Goal: Task Accomplishment & Management: Manage account settings

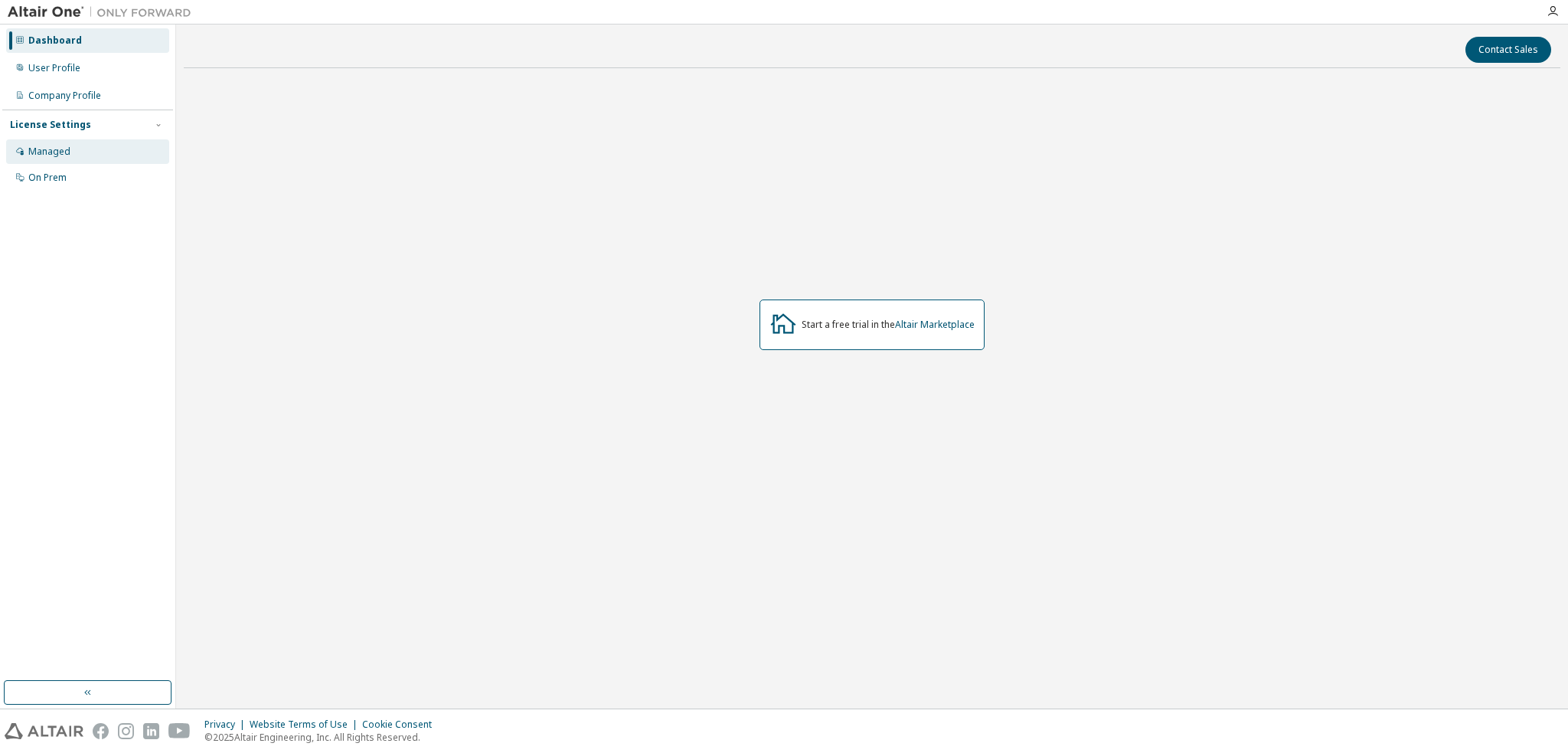
click at [110, 152] on div "Managed" at bounding box center [87, 151] width 163 height 25
drag, startPoint x: 799, startPoint y: 325, endPoint x: 983, endPoint y: 330, distance: 184.1
click at [983, 330] on div "Start a free trial in the Altair Marketplace" at bounding box center [872, 324] width 225 height 50
click at [978, 341] on div "Start a free trial in the Altair Marketplace" at bounding box center [872, 324] width 225 height 50
click at [959, 342] on div "Start a free trial in the Altair Marketplace" at bounding box center [872, 324] width 225 height 50
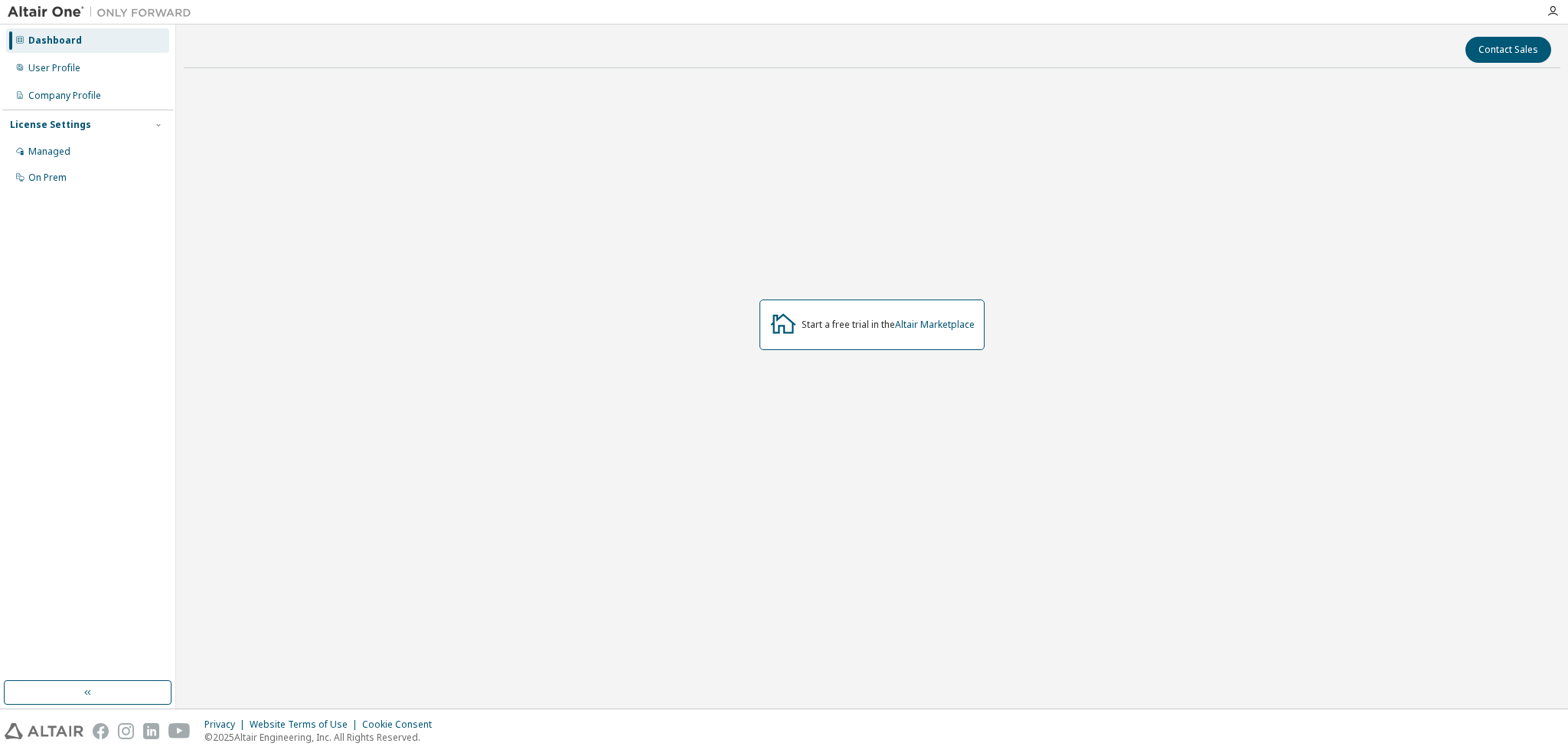
click at [936, 333] on div "Start a free trial in the Altair Marketplace" at bounding box center [872, 324] width 225 height 50
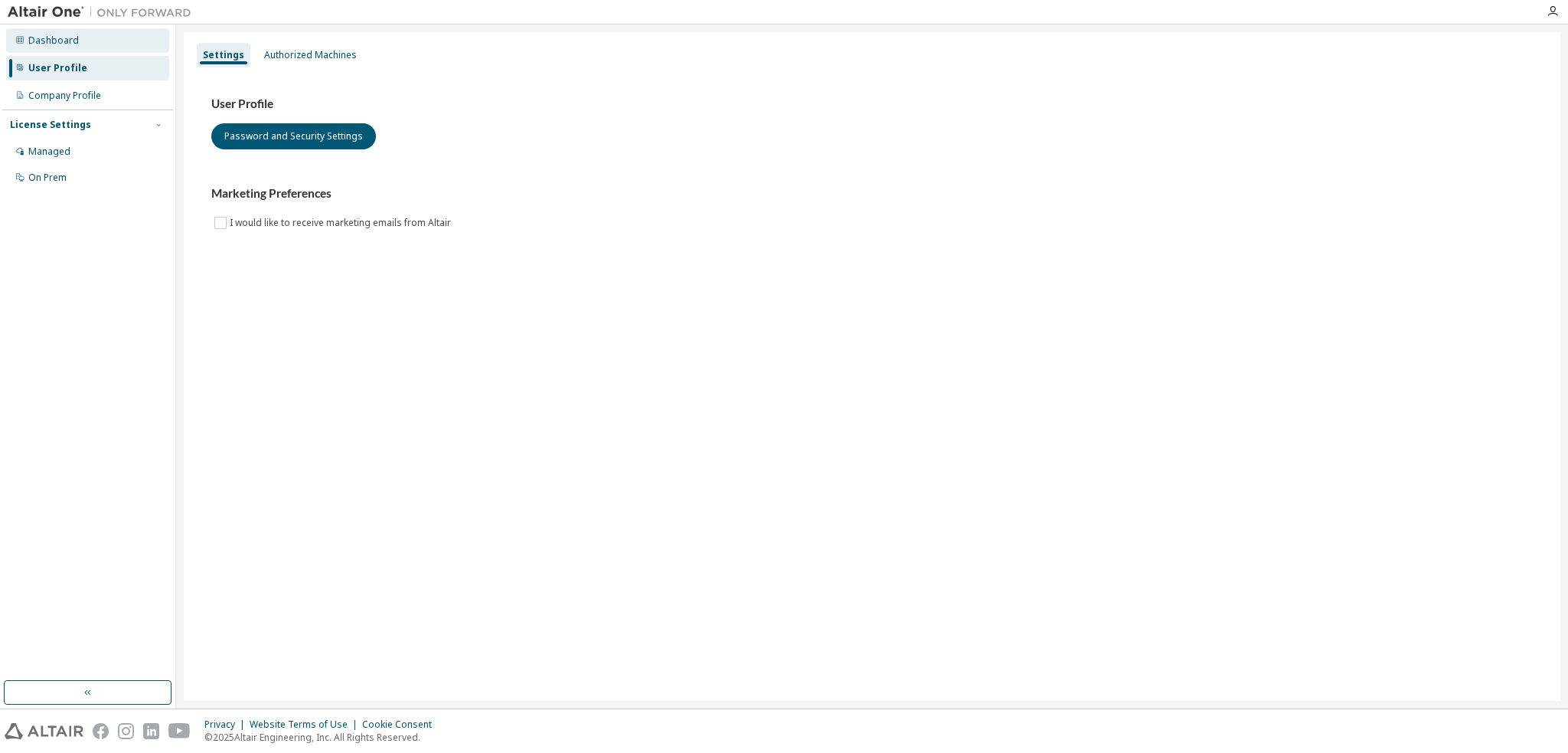
click at [104, 39] on div "Dashboard" at bounding box center [87, 41] width 163 height 25
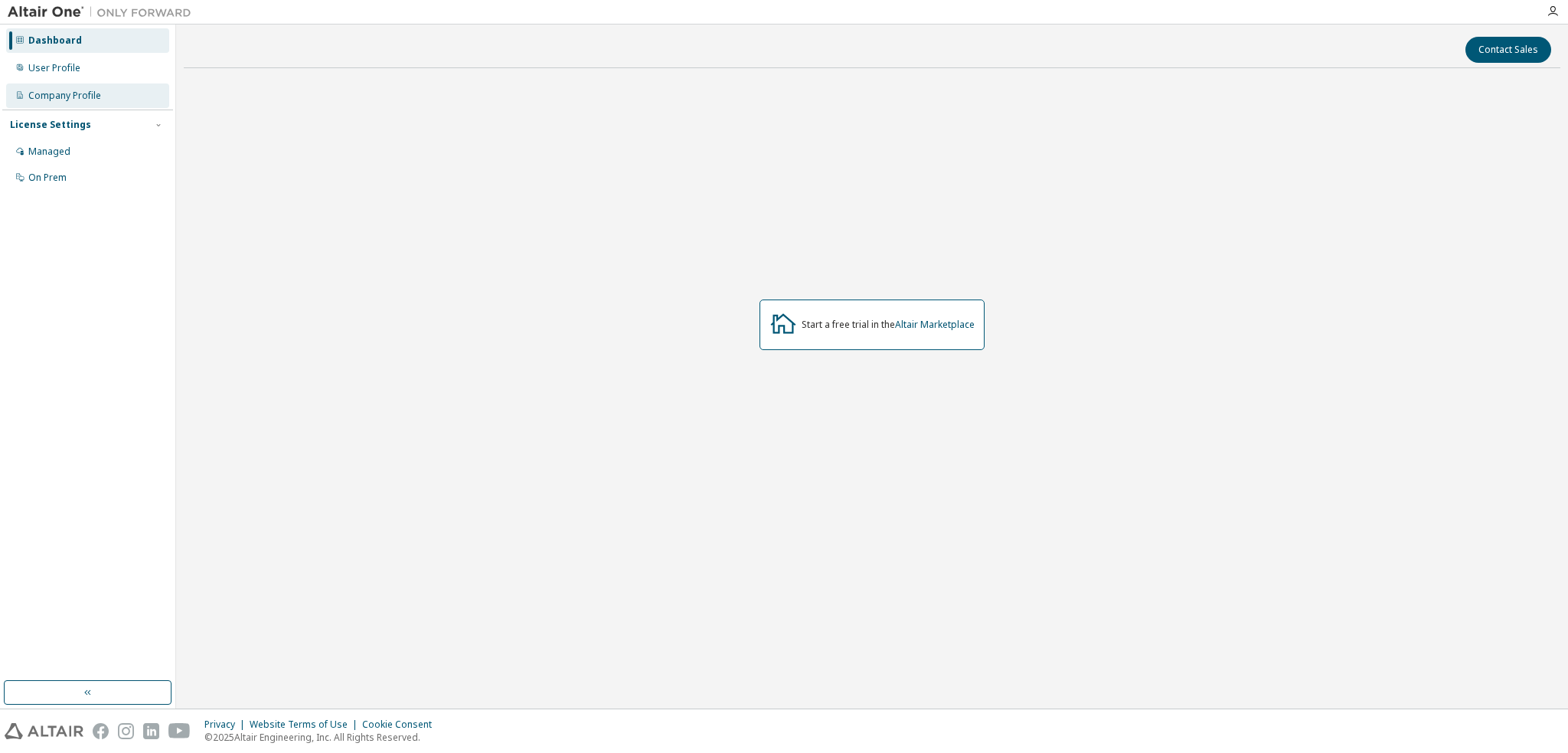
click at [110, 96] on div "Company Profile" at bounding box center [87, 96] width 163 height 25
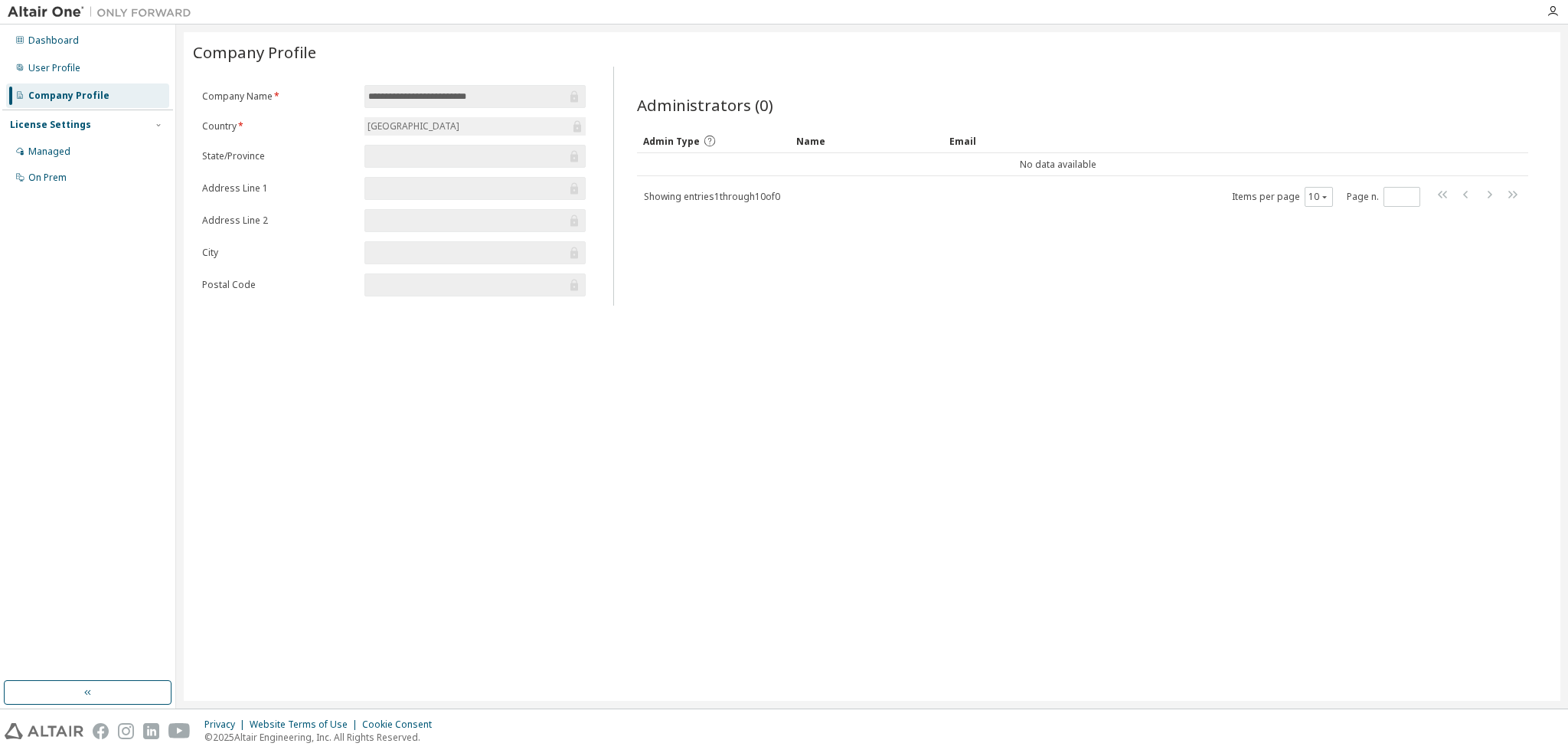
click at [455, 289] on input "text" at bounding box center [467, 285] width 198 height 15
click at [595, 302] on div "**********" at bounding box center [872, 185] width 1358 height 239
click at [575, 290] on span at bounding box center [475, 285] width 222 height 23
click at [505, 280] on input "text" at bounding box center [467, 285] width 198 height 15
click at [483, 280] on input "text" at bounding box center [467, 285] width 198 height 15
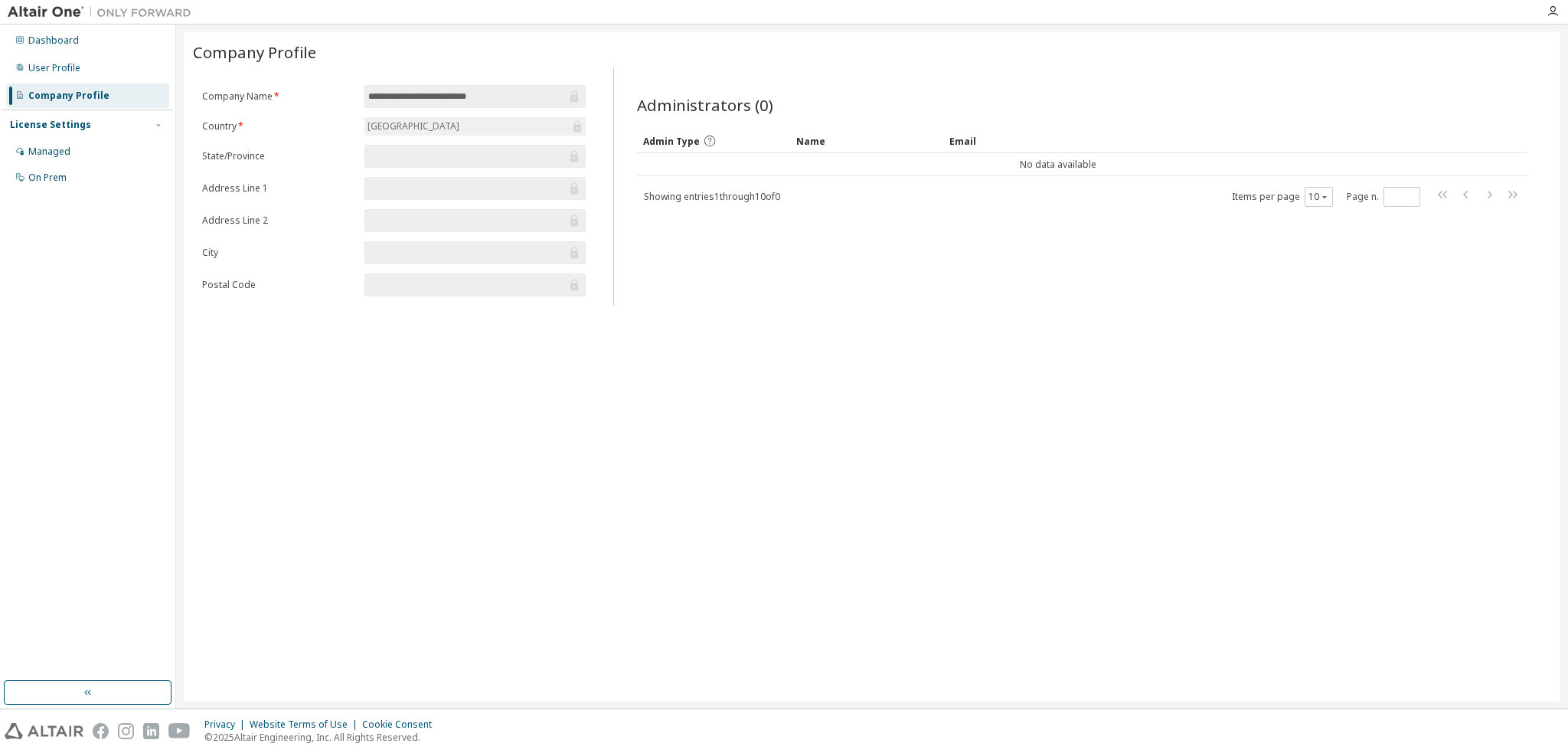
click at [361, 110] on form "**********" at bounding box center [394, 191] width 384 height 212
drag, startPoint x: 401, startPoint y: 151, endPoint x: 399, endPoint y: 158, distance: 7.3
click at [401, 157] on input "text" at bounding box center [467, 156] width 198 height 15
drag, startPoint x: 278, startPoint y: 289, endPoint x: 334, endPoint y: 286, distance: 56.1
click at [282, 287] on form "**********" at bounding box center [394, 191] width 384 height 212
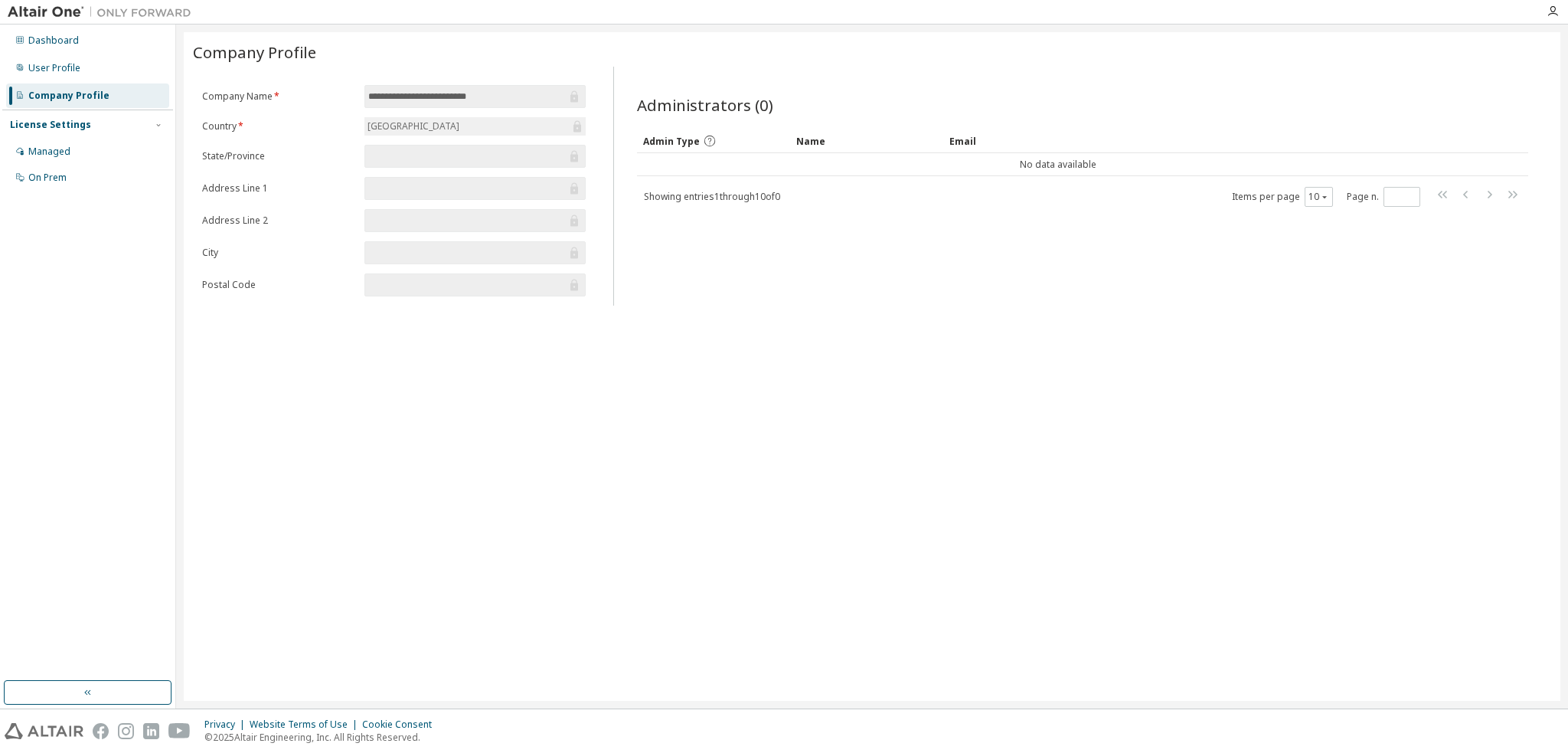
click at [334, 286] on label "Postal Code" at bounding box center [279, 285] width 153 height 12
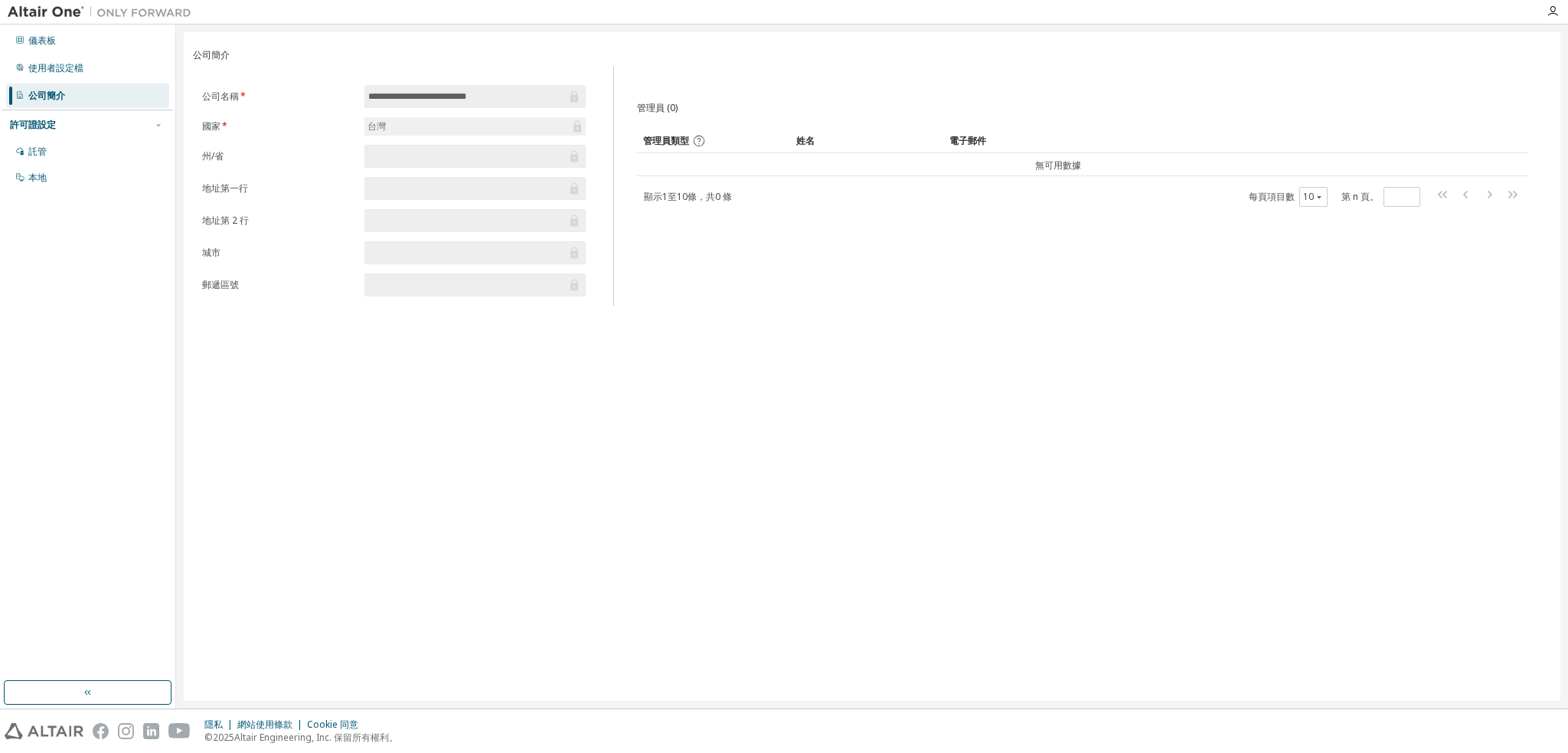
click at [956, 308] on div "**********" at bounding box center [872, 367] width 1377 height 669
click at [68, 155] on div "託管" at bounding box center [87, 151] width 163 height 25
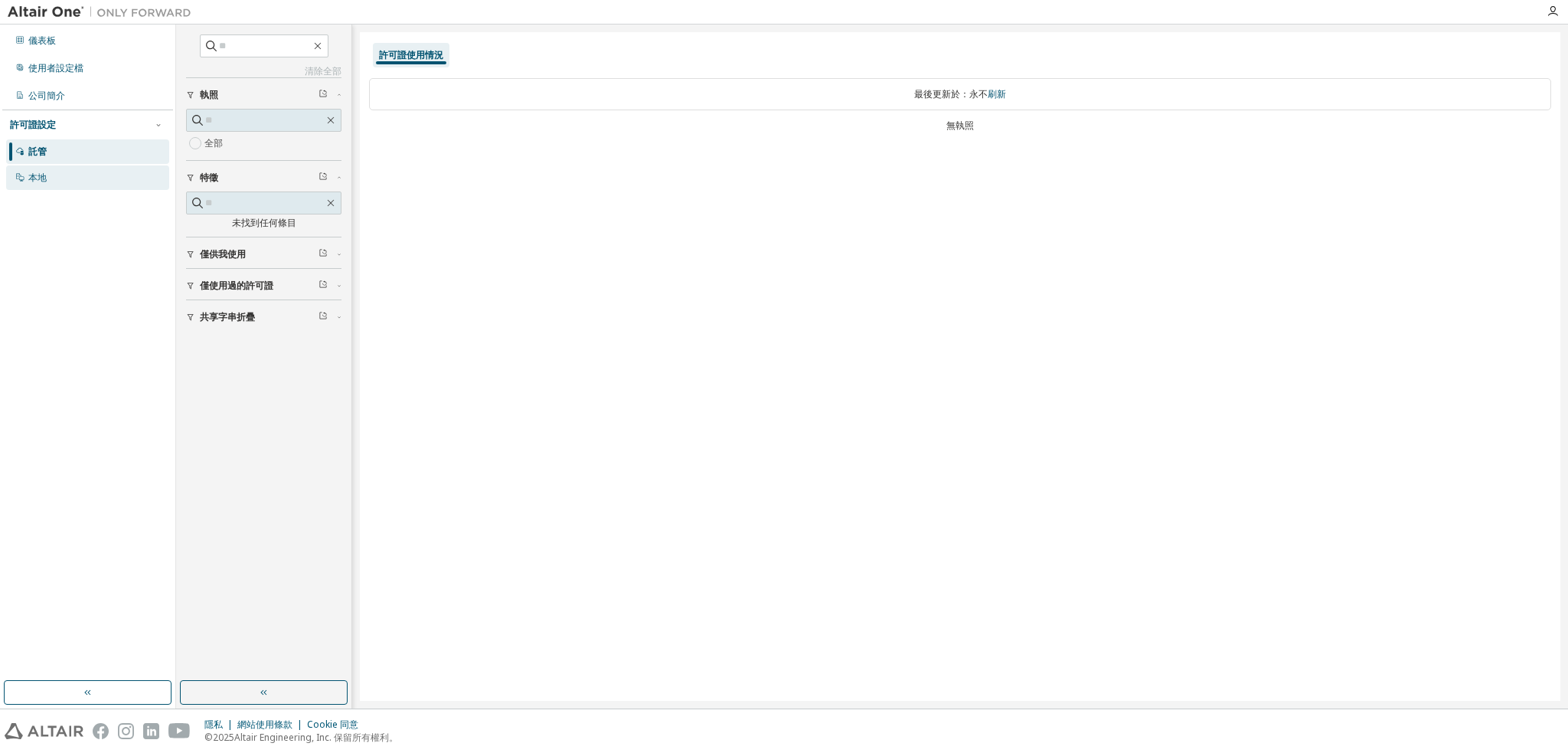
click at [59, 181] on div "本地" at bounding box center [87, 178] width 163 height 25
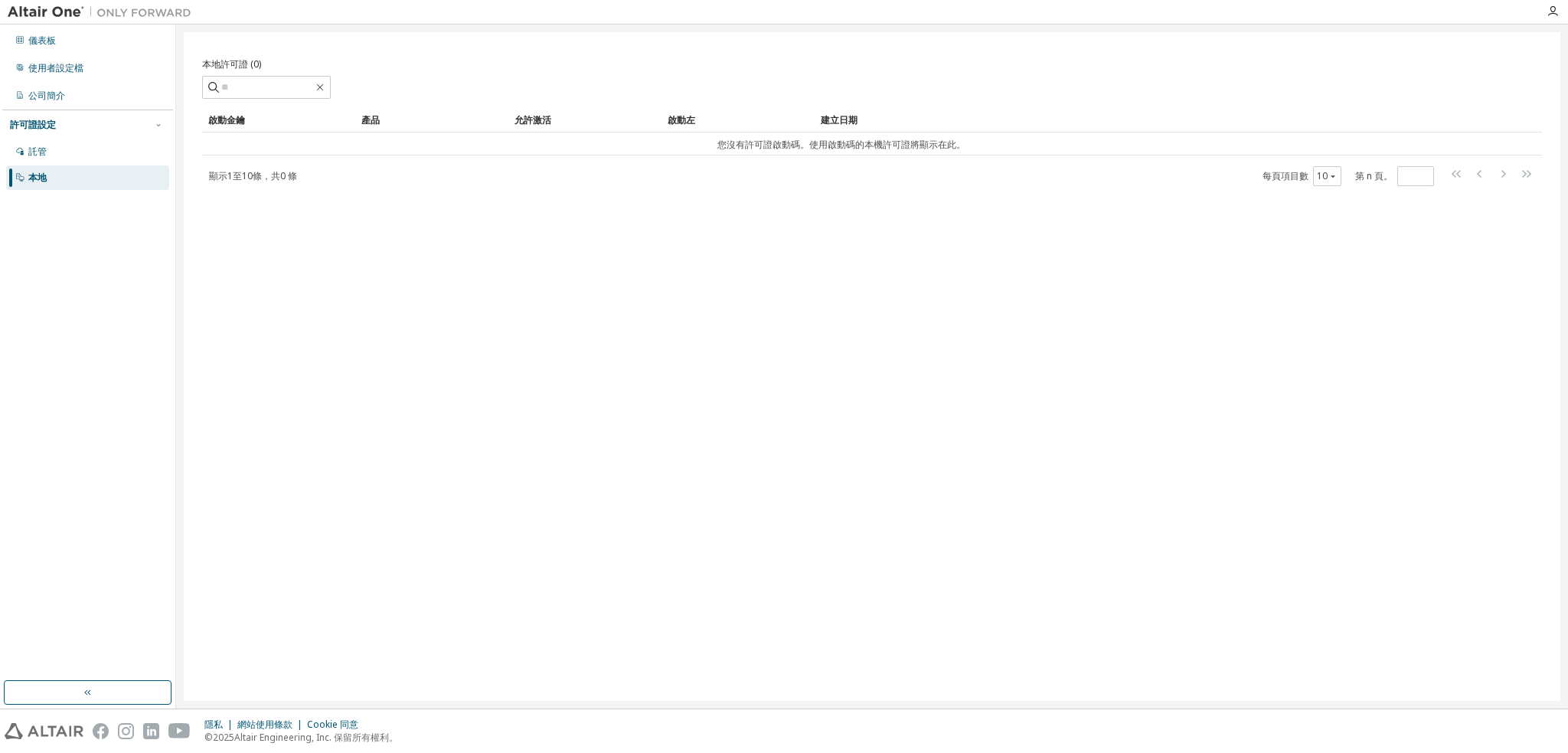
click at [245, 122] on div "啟動金鑰" at bounding box center [279, 120] width 141 height 25
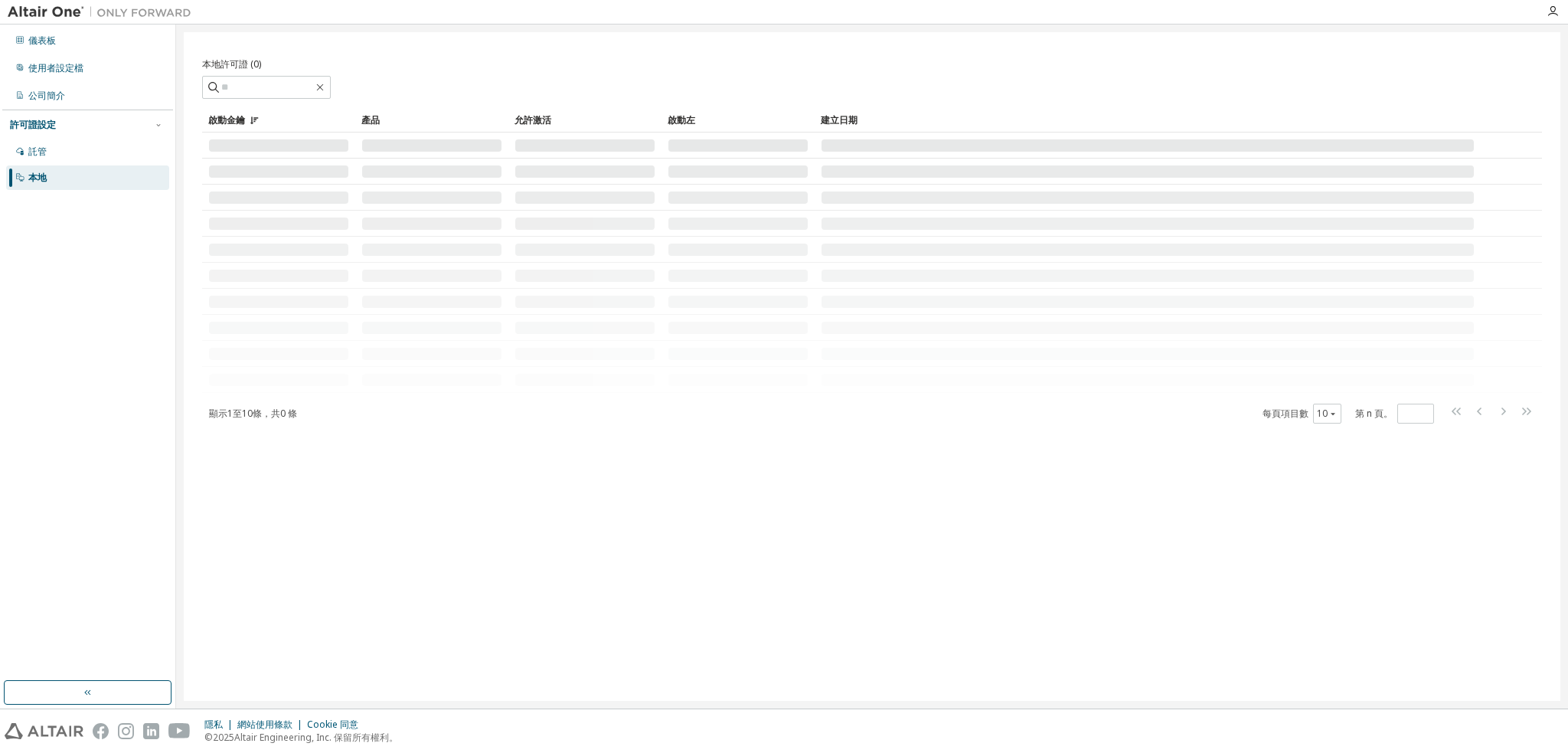
click at [691, 149] on div at bounding box center [738, 145] width 139 height 12
click at [229, 66] on font "本地許可證 (0)" at bounding box center [232, 63] width 59 height 13
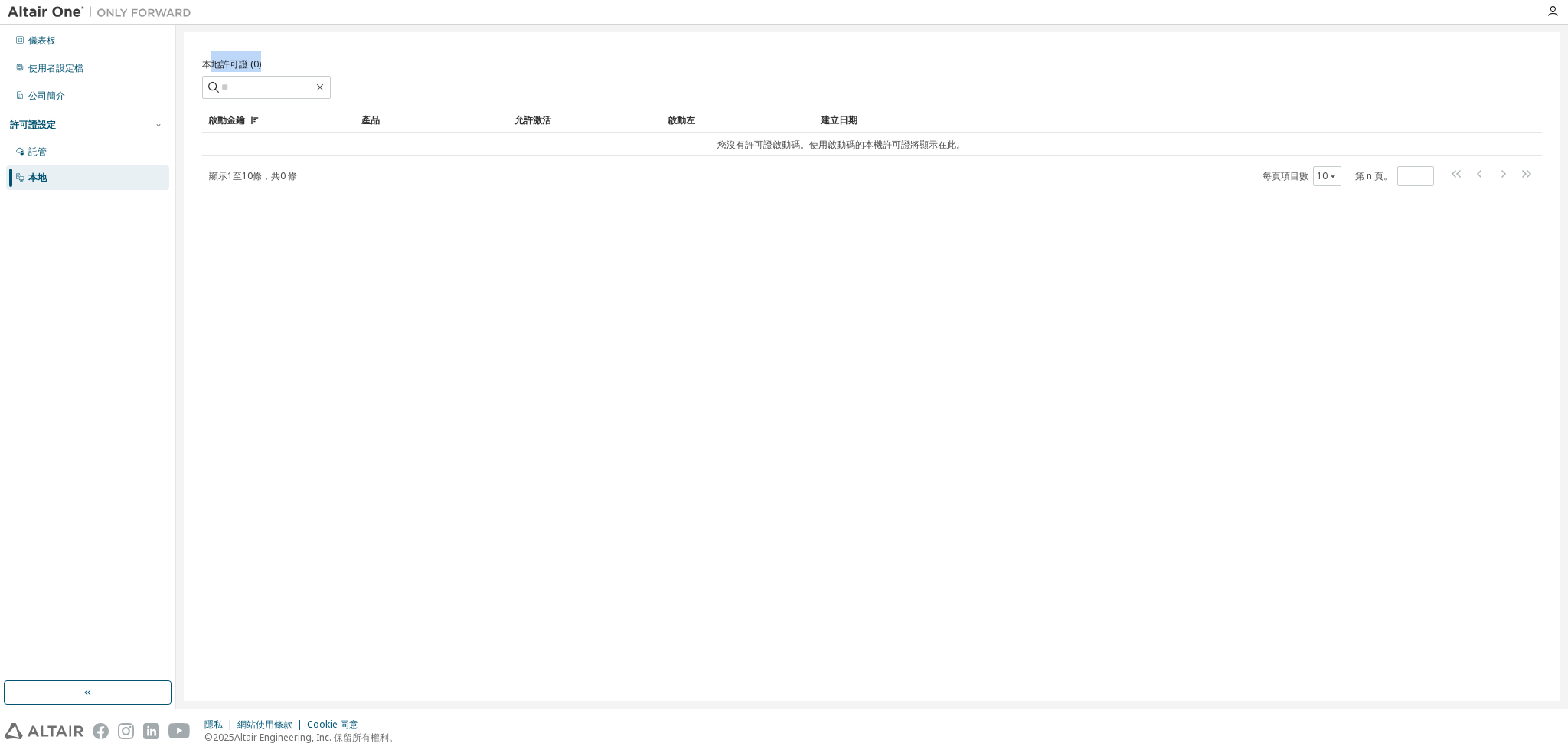
drag, startPoint x: 208, startPoint y: 66, endPoint x: 315, endPoint y: 68, distance: 107.0
click at [315, 68] on div "本地許可證 (0)" at bounding box center [872, 61] width 1339 height 22
click at [283, 62] on div "本地許可證 (0)" at bounding box center [872, 61] width 1339 height 22
click at [831, 192] on div "本地許可證 (0) 清除 載入 節省 另存為 場地 操作員 價值 選擇過濾器 選擇操作數 新增條件 搜尋 啟動金鑰 產品 允許激活 啟動左 建立日期 您沒有許…" at bounding box center [872, 367] width 1377 height 669
click at [900, 154] on div "啟動金鑰 產品 允許激活 啟動左 建立日期 您沒有許可證啟動碼。使用啟動碼的本機許可證將顯示在此。 顯示 1 至 10條， 共 0 條 每頁項目數 10 第 …" at bounding box center [872, 148] width 1339 height 79
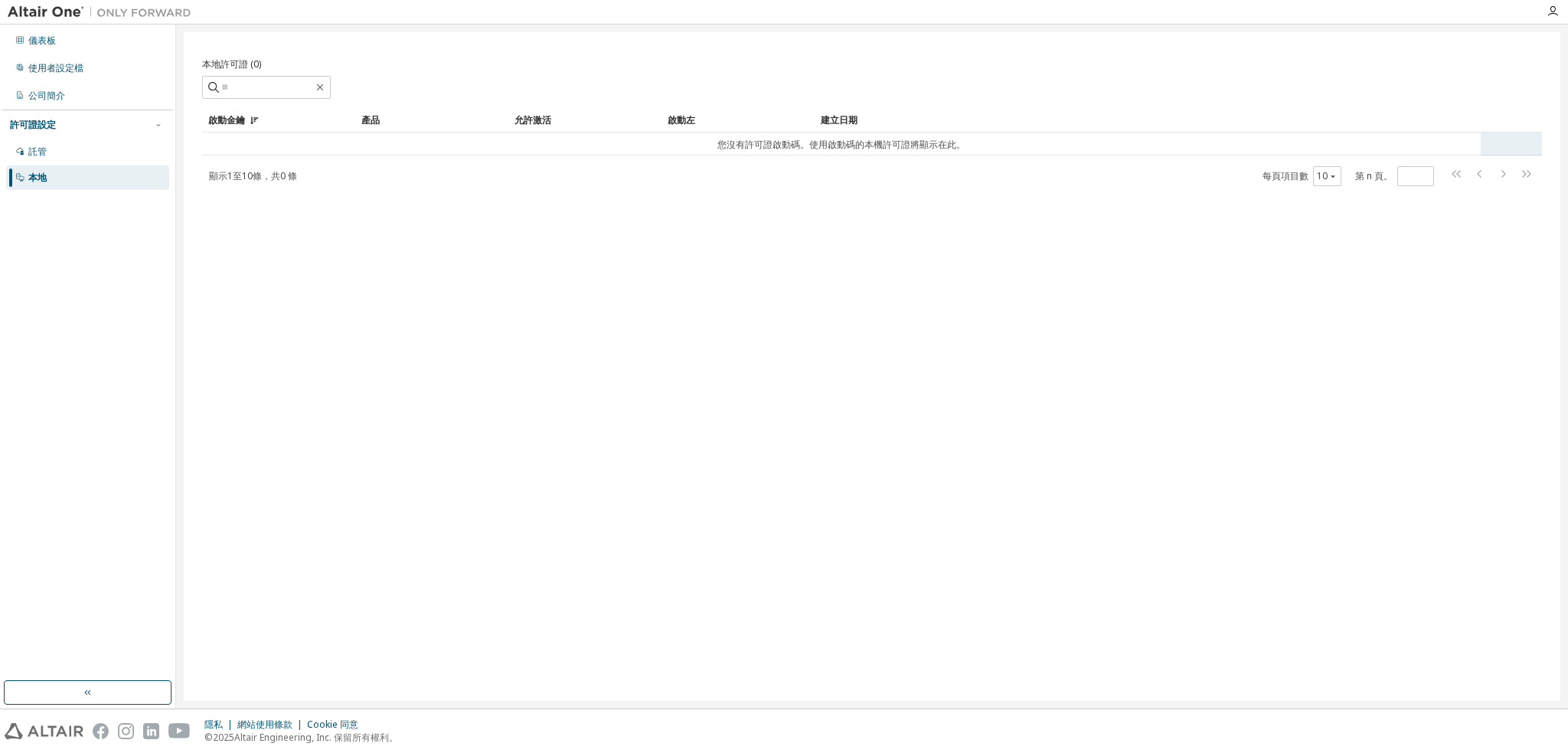
click at [906, 138] on font "您沒有許可證啟動碼。使用啟動碼的本機許可證將顯示在此。" at bounding box center [841, 144] width 248 height 13
drag, startPoint x: 691, startPoint y: 148, endPoint x: 970, endPoint y: 149, distance: 279.0
click at [970, 149] on td "您沒有許可證啟動碼。使用啟動碼的本機許可證將顯示在此。" at bounding box center [842, 144] width 1278 height 23
click at [967, 160] on div "啟動金鑰 產品 允許激活 啟動左 建立日期 您沒有許可證啟動碼。使用啟動碼的本機許可證將顯示在此。 顯示 1 至 10條， 共 0 條 每頁項目數 10 第 …" at bounding box center [872, 148] width 1339 height 79
drag, startPoint x: 787, startPoint y: 128, endPoint x: 760, endPoint y: 131, distance: 27.2
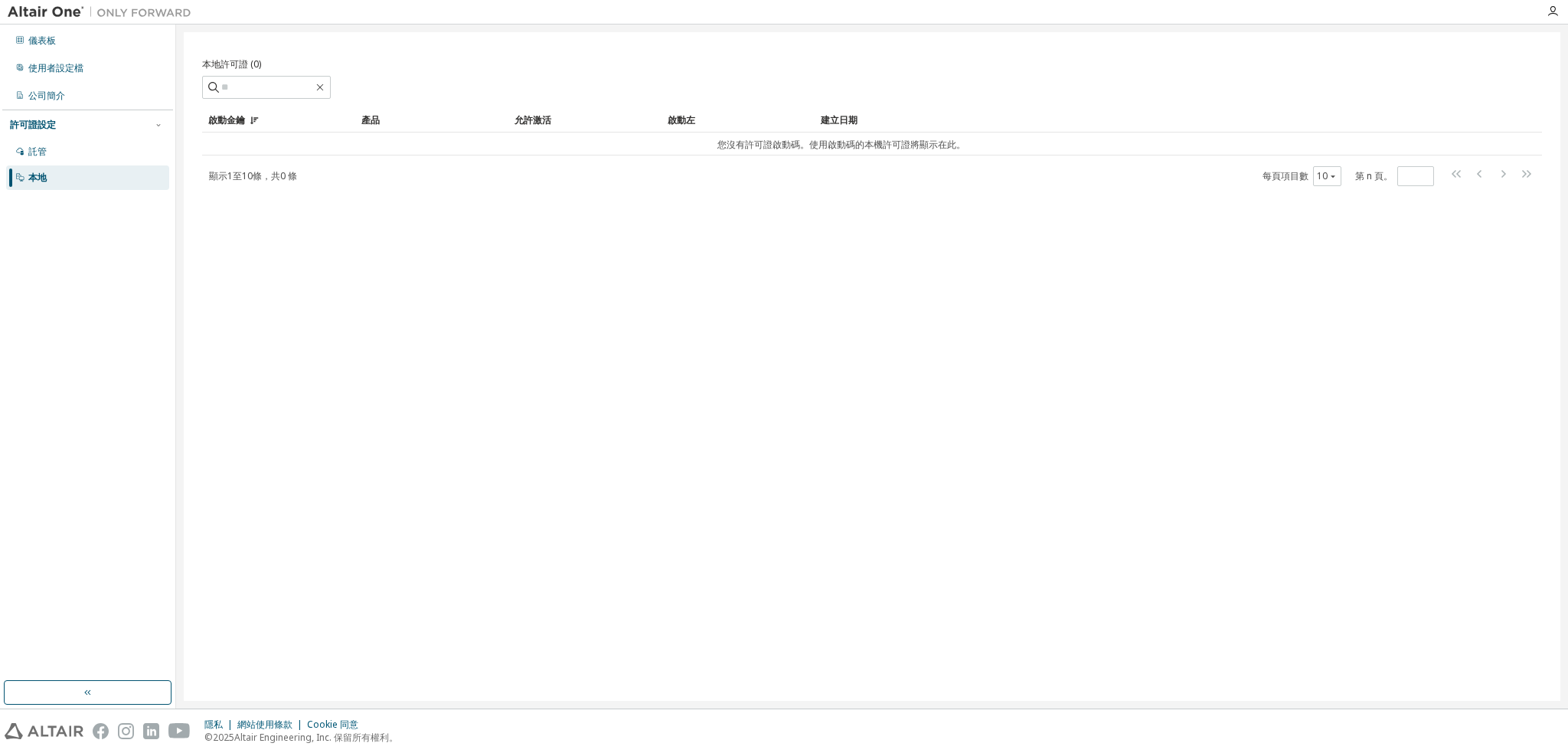
click at [760, 131] on div "啟動左" at bounding box center [738, 120] width 141 height 25
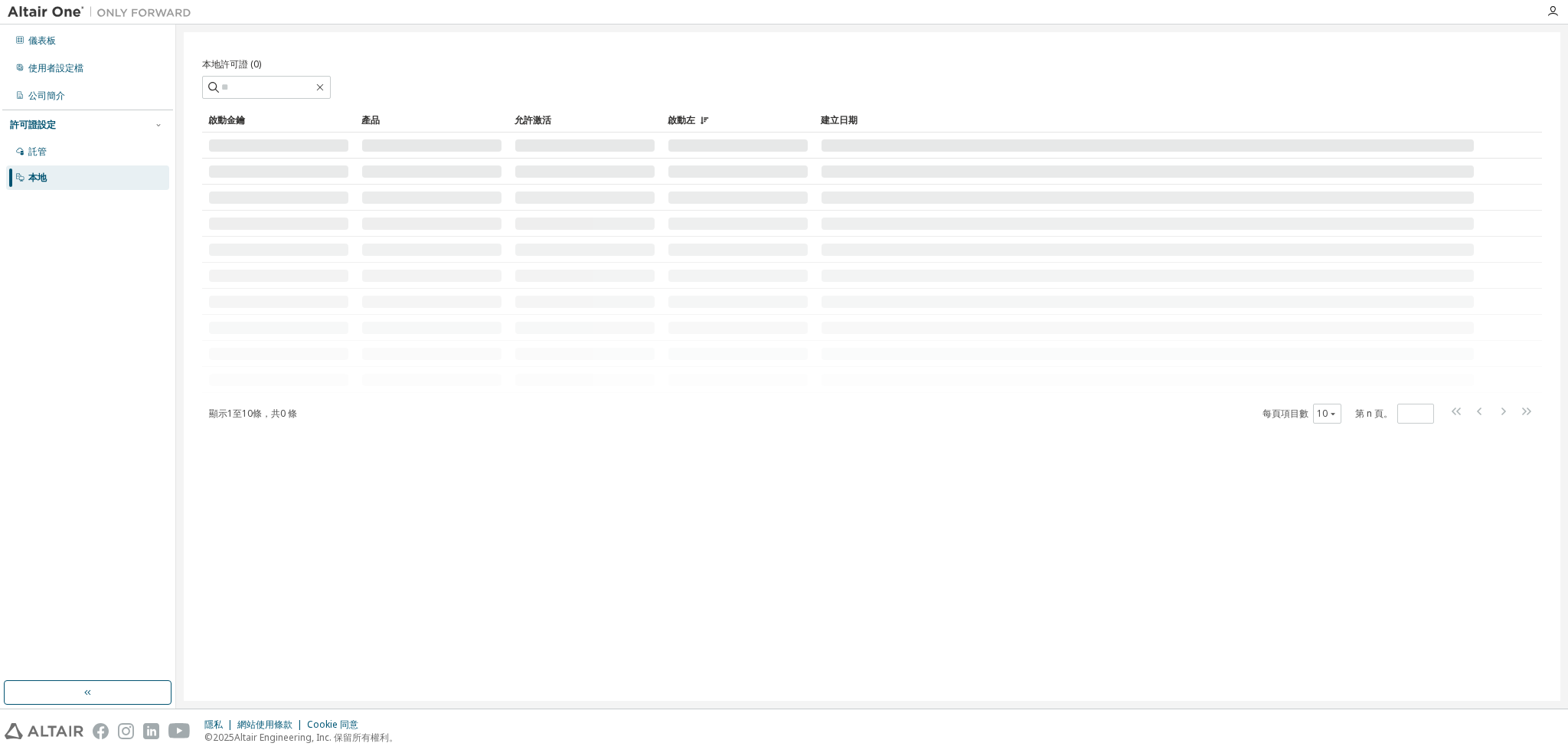
click at [728, 135] on td at bounding box center [738, 146] width 153 height 26
click at [1544, 5] on div at bounding box center [1553, 12] width 31 height 12
click at [1545, 6] on div at bounding box center [1553, 12] width 31 height 12
click at [1550, 8] on icon "button" at bounding box center [1553, 12] width 12 height 12
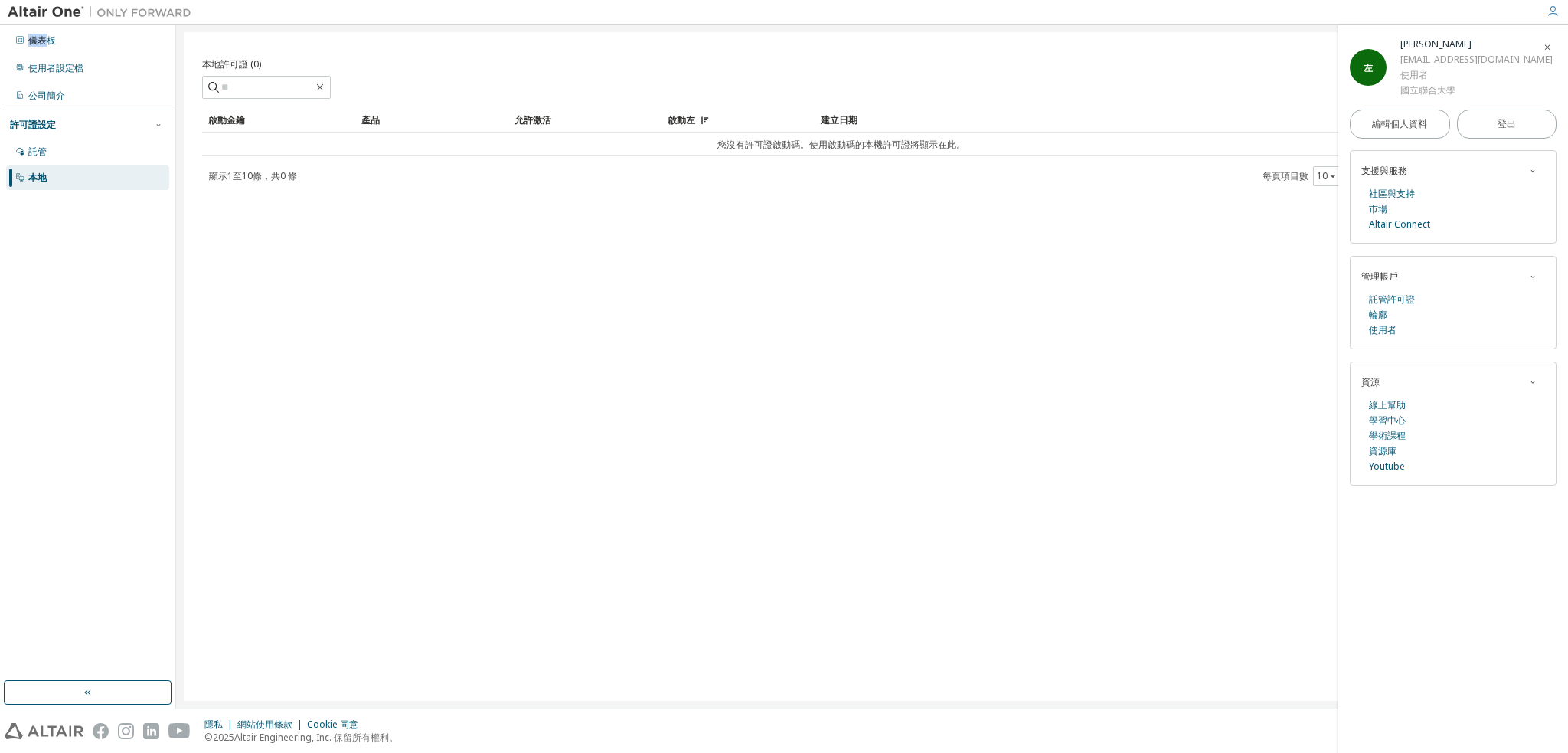
click at [134, 15] on img at bounding box center [103, 12] width 191 height 15
click at [334, 75] on div "本地許可證 (0)" at bounding box center [872, 74] width 1339 height 48
click at [873, 117] on div "建立日期" at bounding box center [1147, 120] width 654 height 25
drag, startPoint x: 1433, startPoint y: 43, endPoint x: 1448, endPoint y: 62, distance: 24.2
click at [1436, 49] on div "林思偉" at bounding box center [1476, 45] width 152 height 15
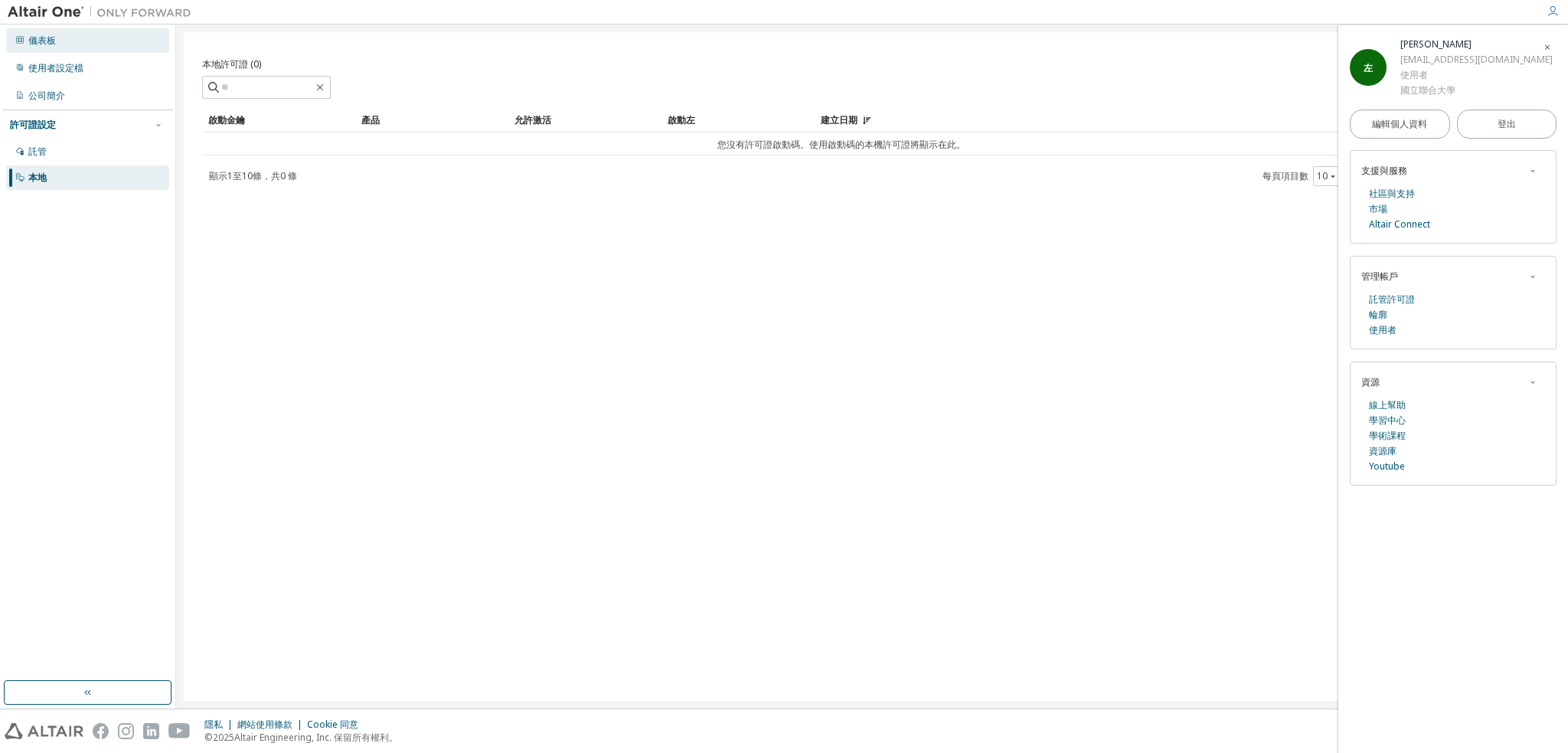
click at [80, 43] on div "儀表板" at bounding box center [87, 41] width 163 height 25
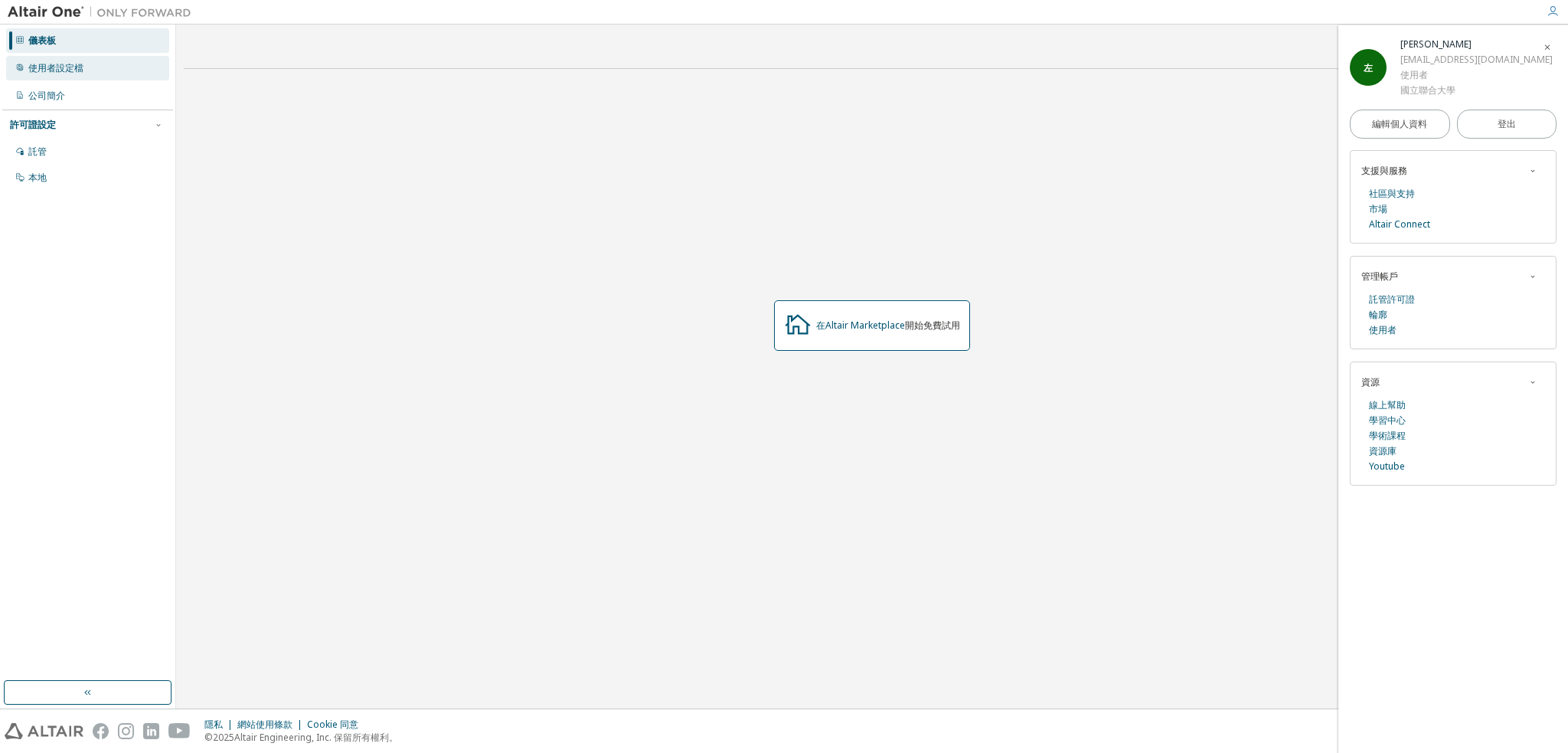
click at [77, 62] on font "使用者設定檔" at bounding box center [56, 67] width 55 height 13
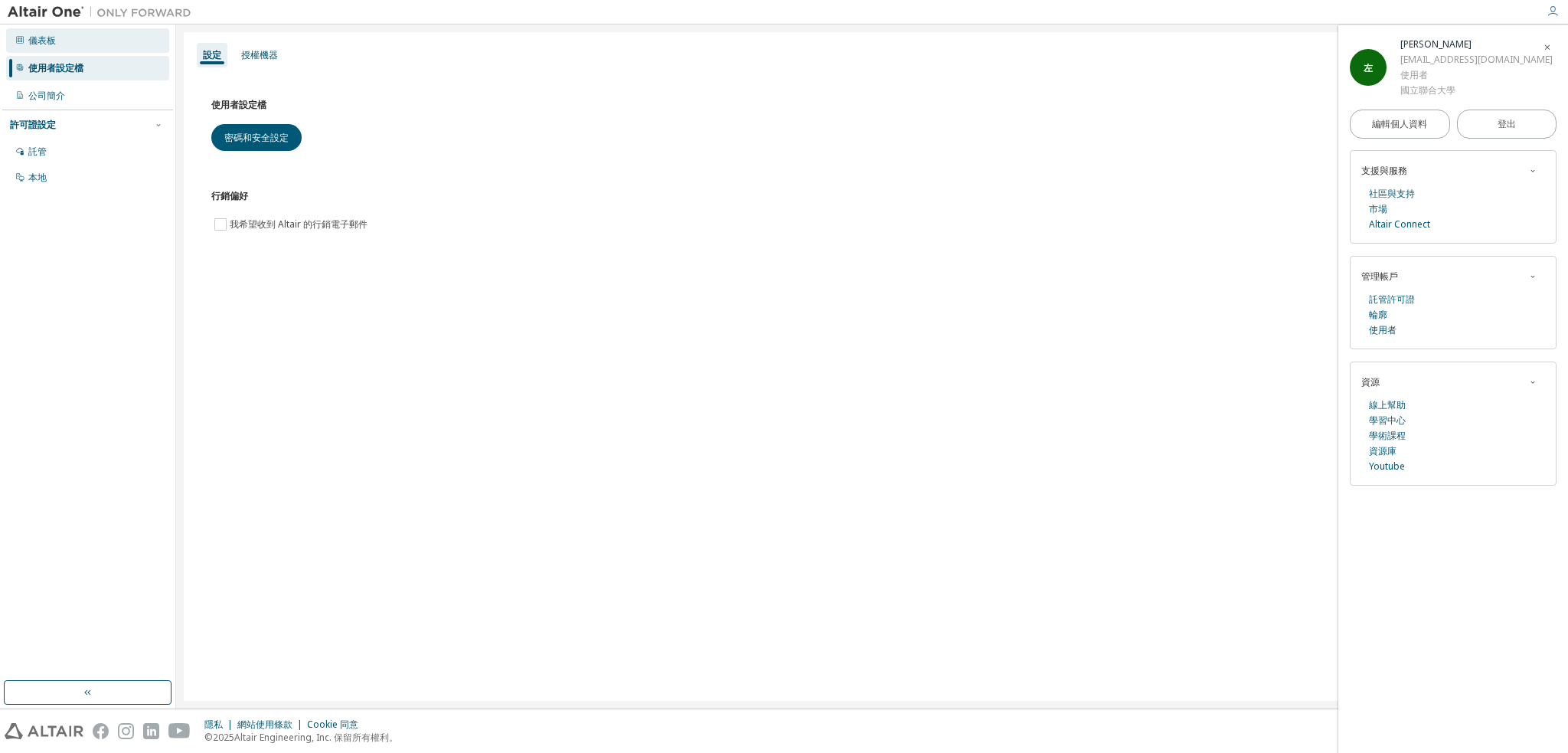
click at [83, 51] on div "儀表板" at bounding box center [87, 41] width 163 height 25
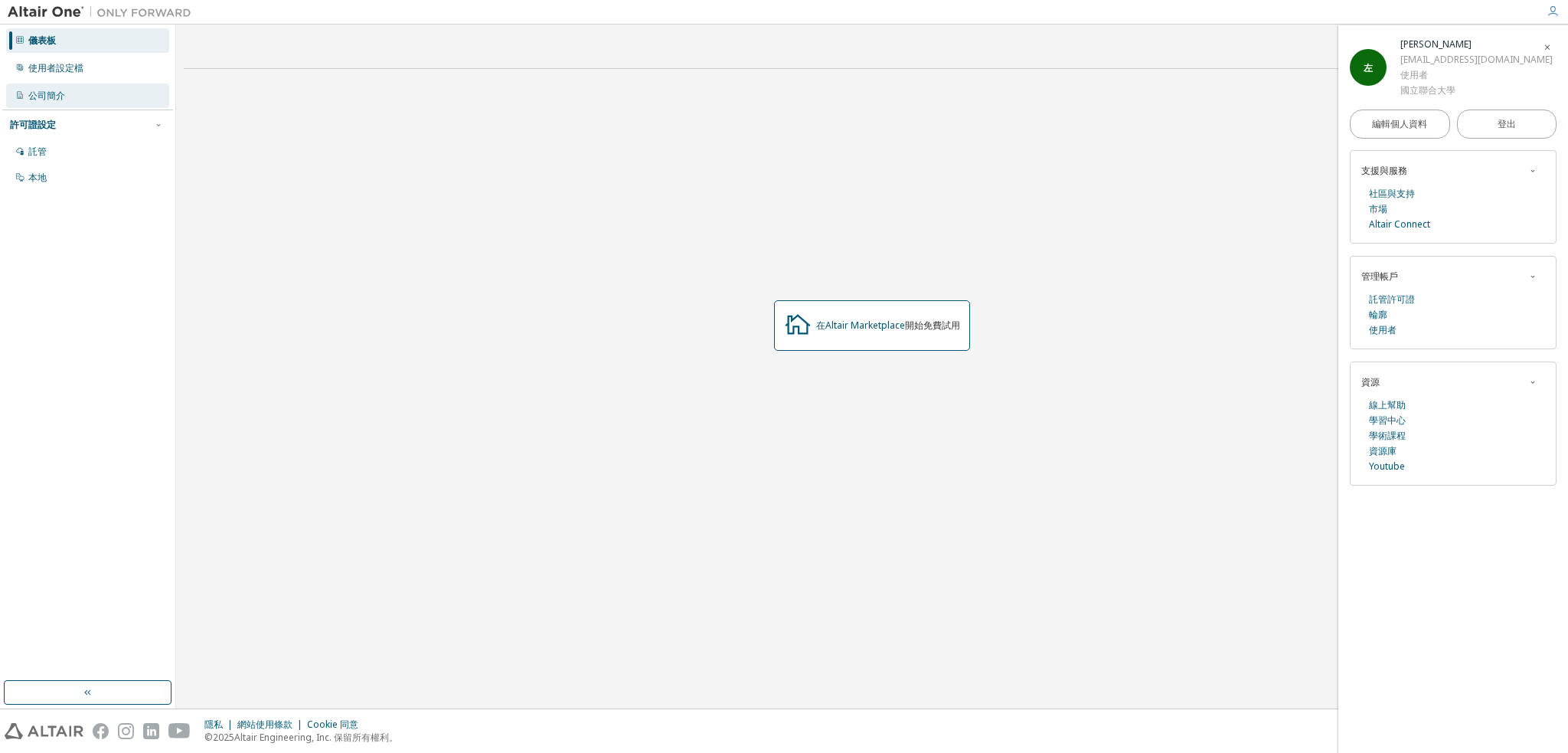
click at [84, 94] on div "公司簡介" at bounding box center [87, 96] width 163 height 25
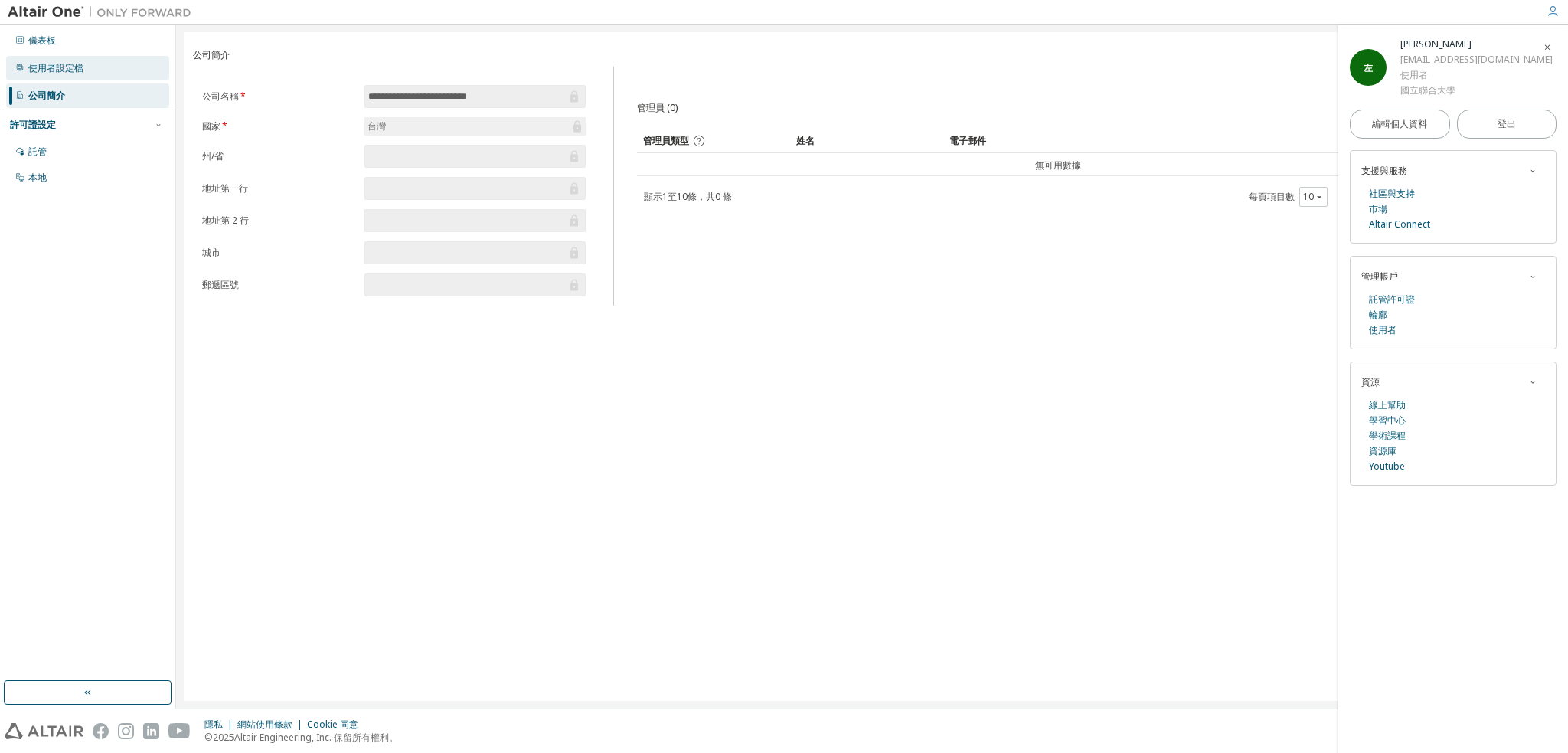
click at [95, 66] on div "使用者設定檔" at bounding box center [87, 68] width 163 height 25
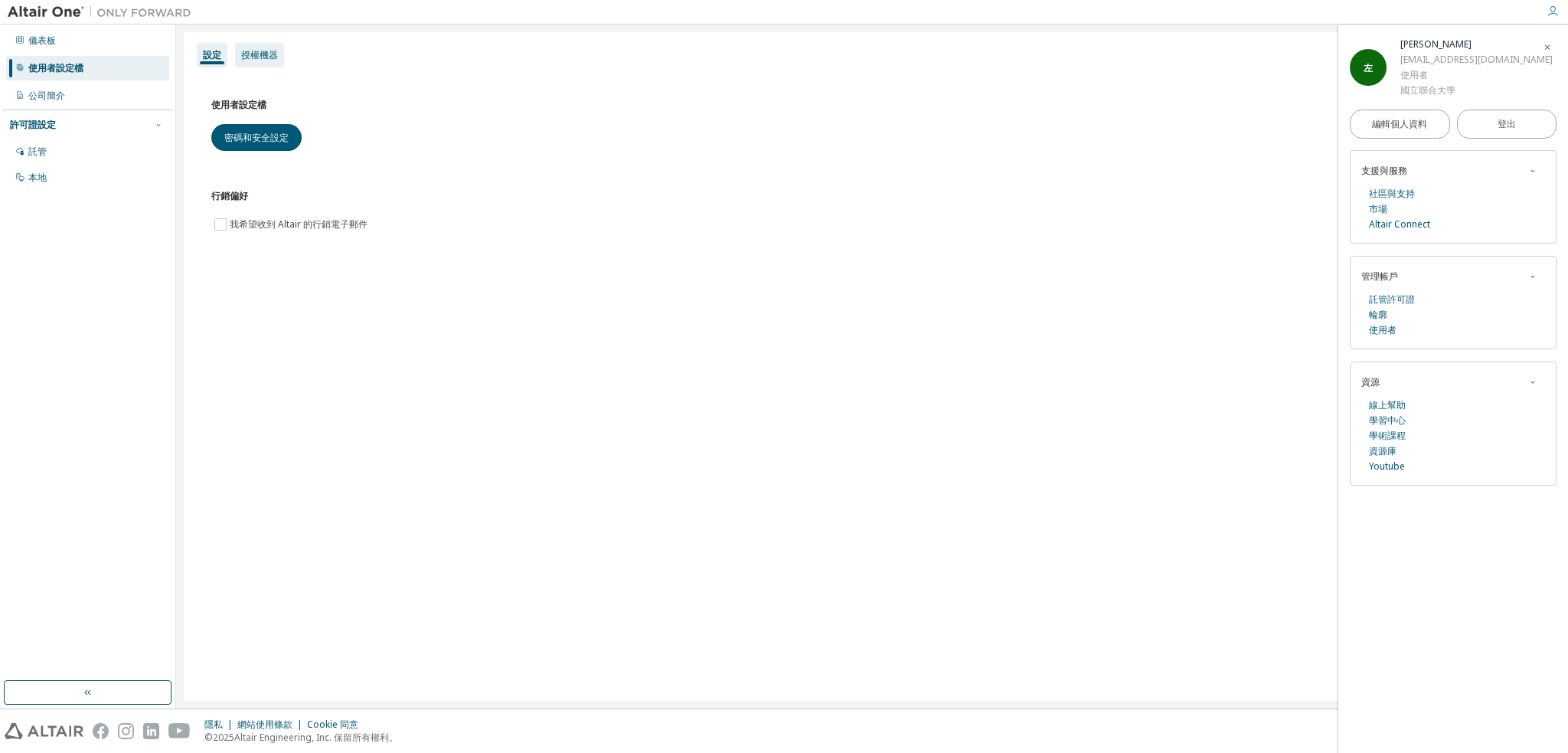
click at [259, 59] on font "授權機器" at bounding box center [259, 54] width 37 height 13
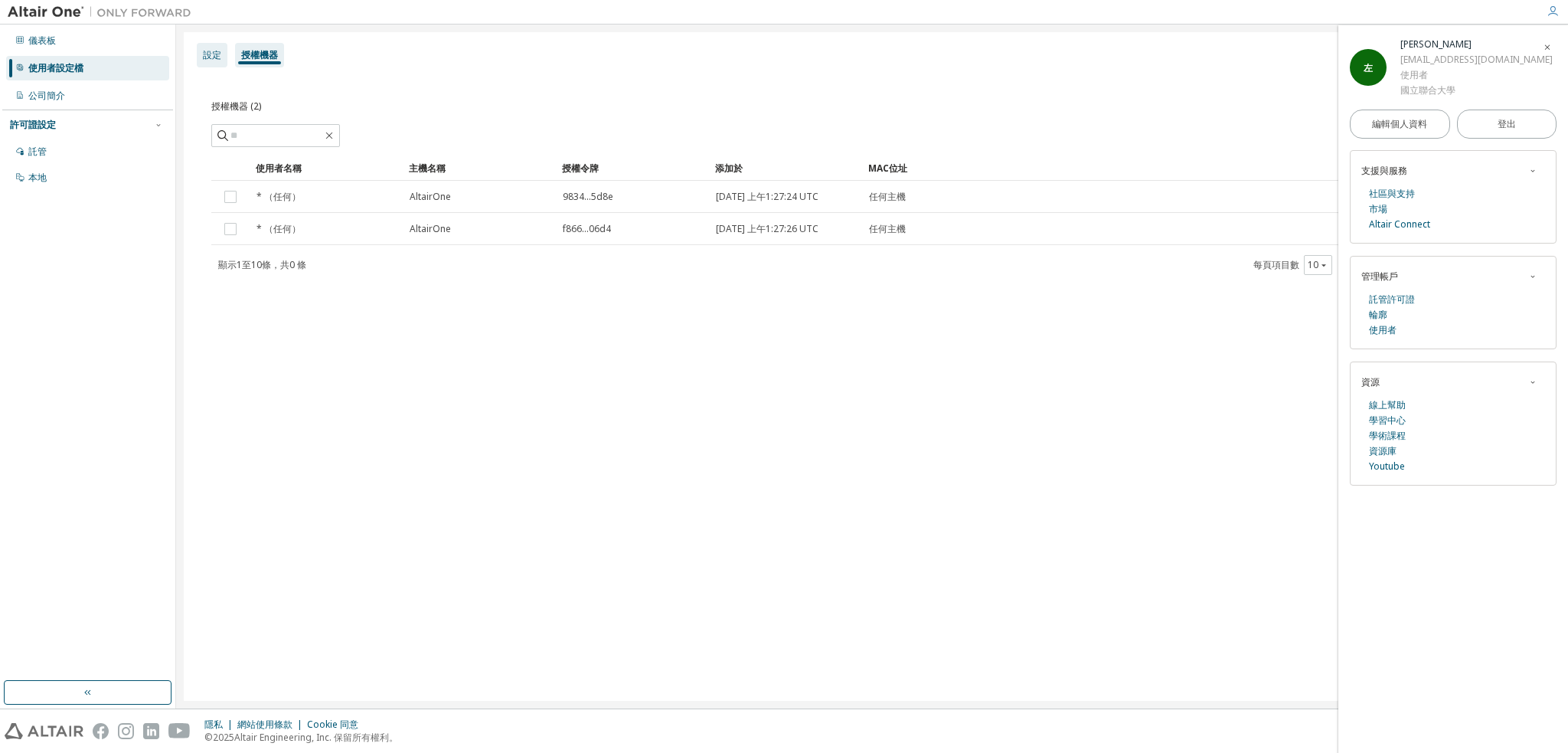
click at [221, 56] on font "設定" at bounding box center [212, 54] width 19 height 13
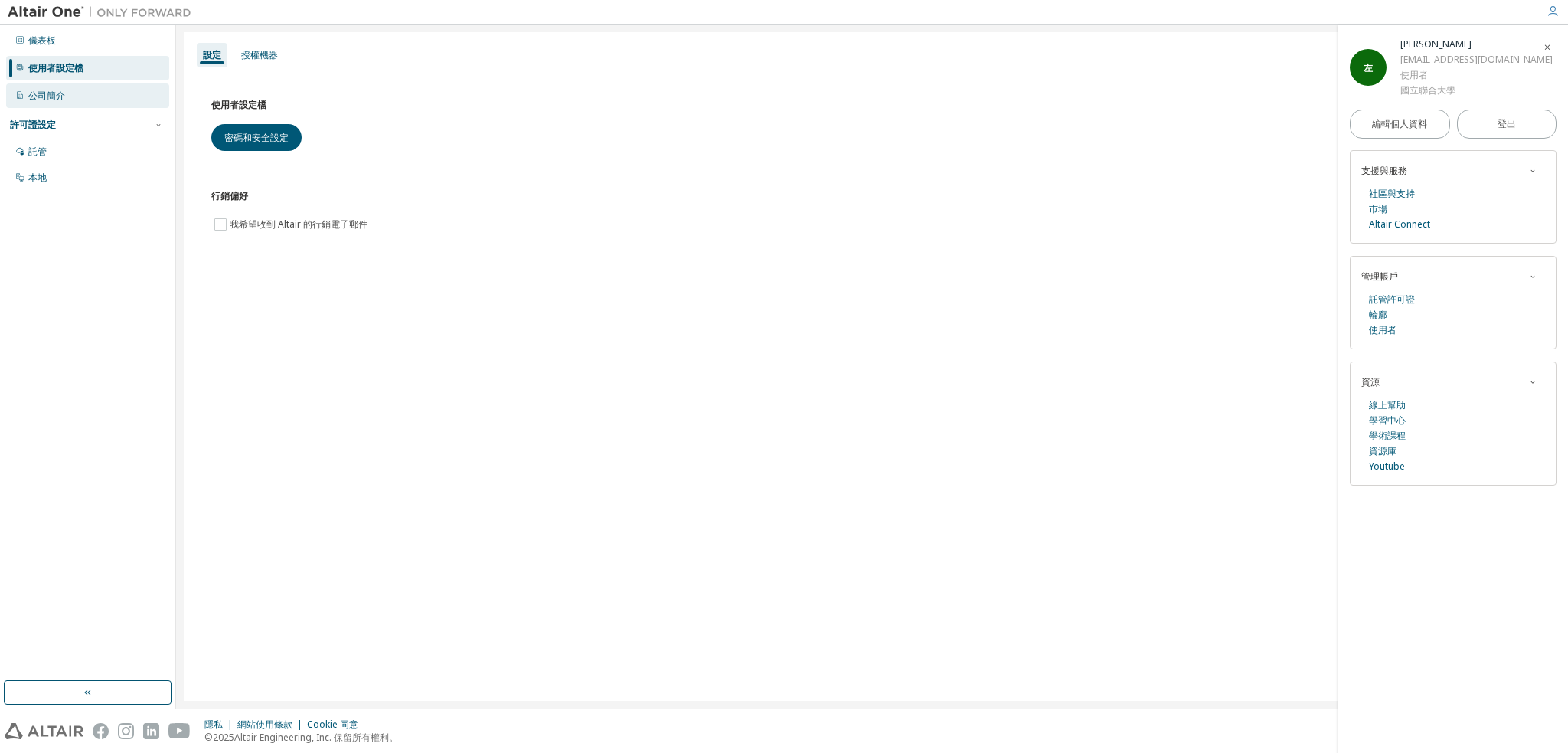
click at [86, 88] on div "公司簡介" at bounding box center [87, 96] width 163 height 25
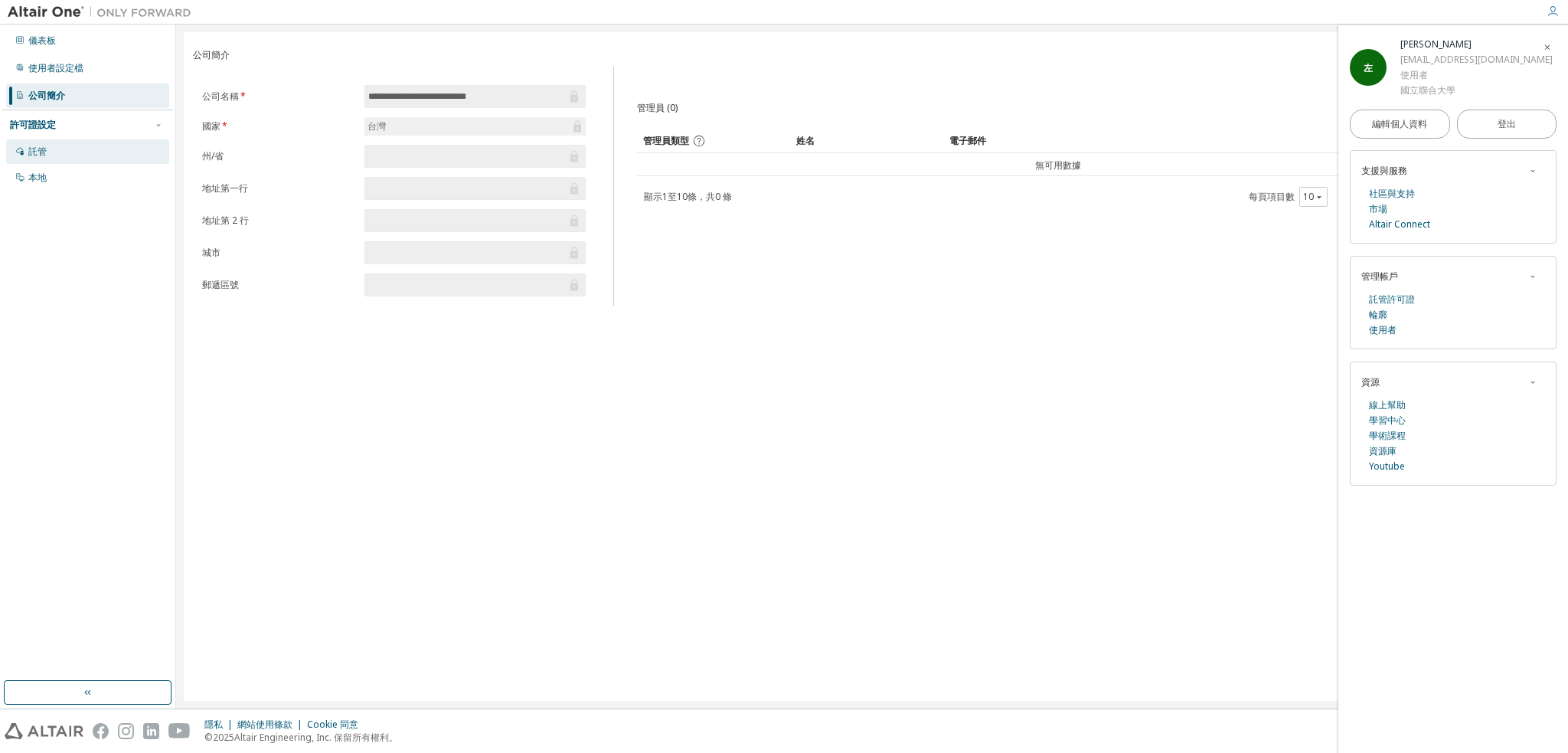
click at [94, 152] on div "託管" at bounding box center [87, 151] width 163 height 25
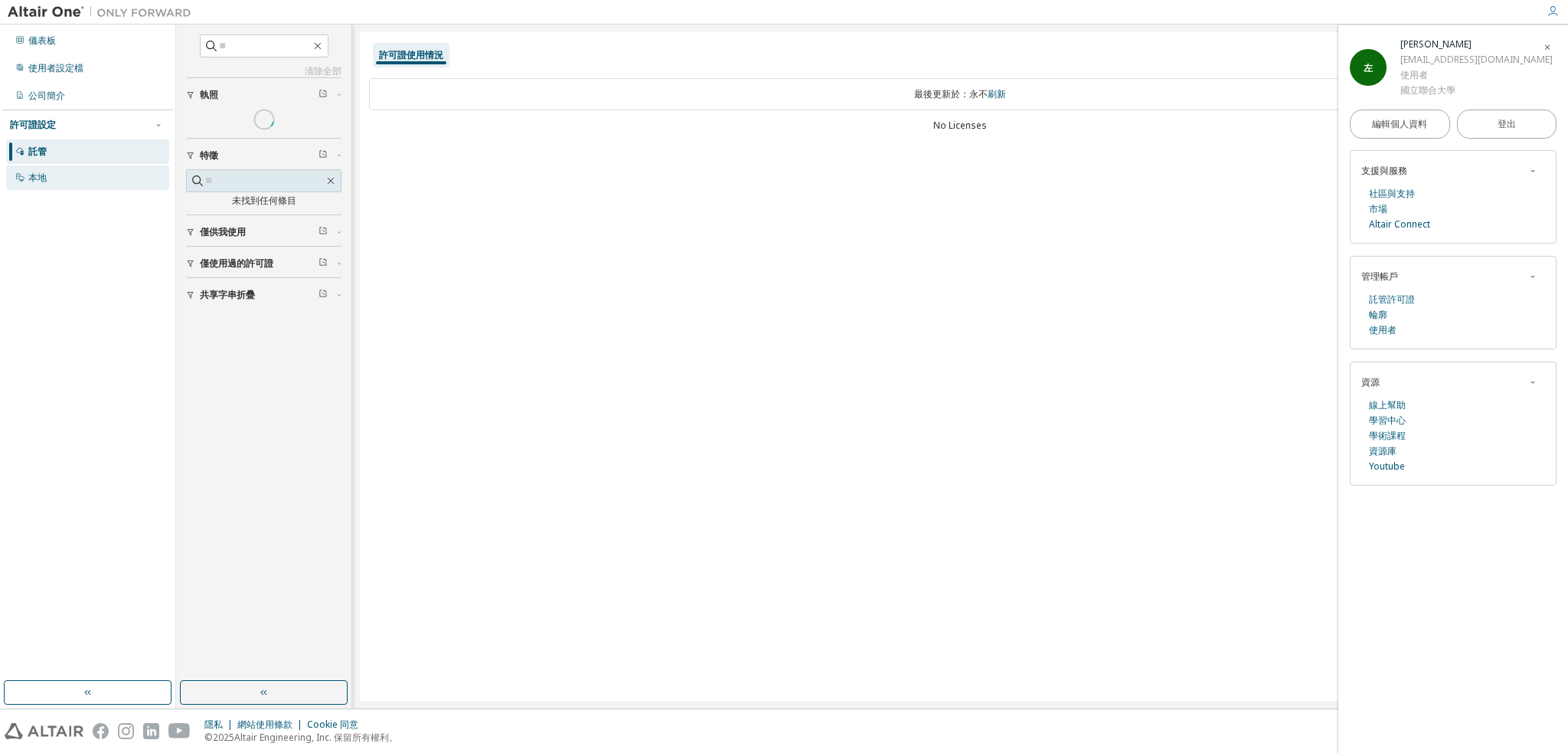
click at [94, 175] on div "本地" at bounding box center [87, 178] width 163 height 25
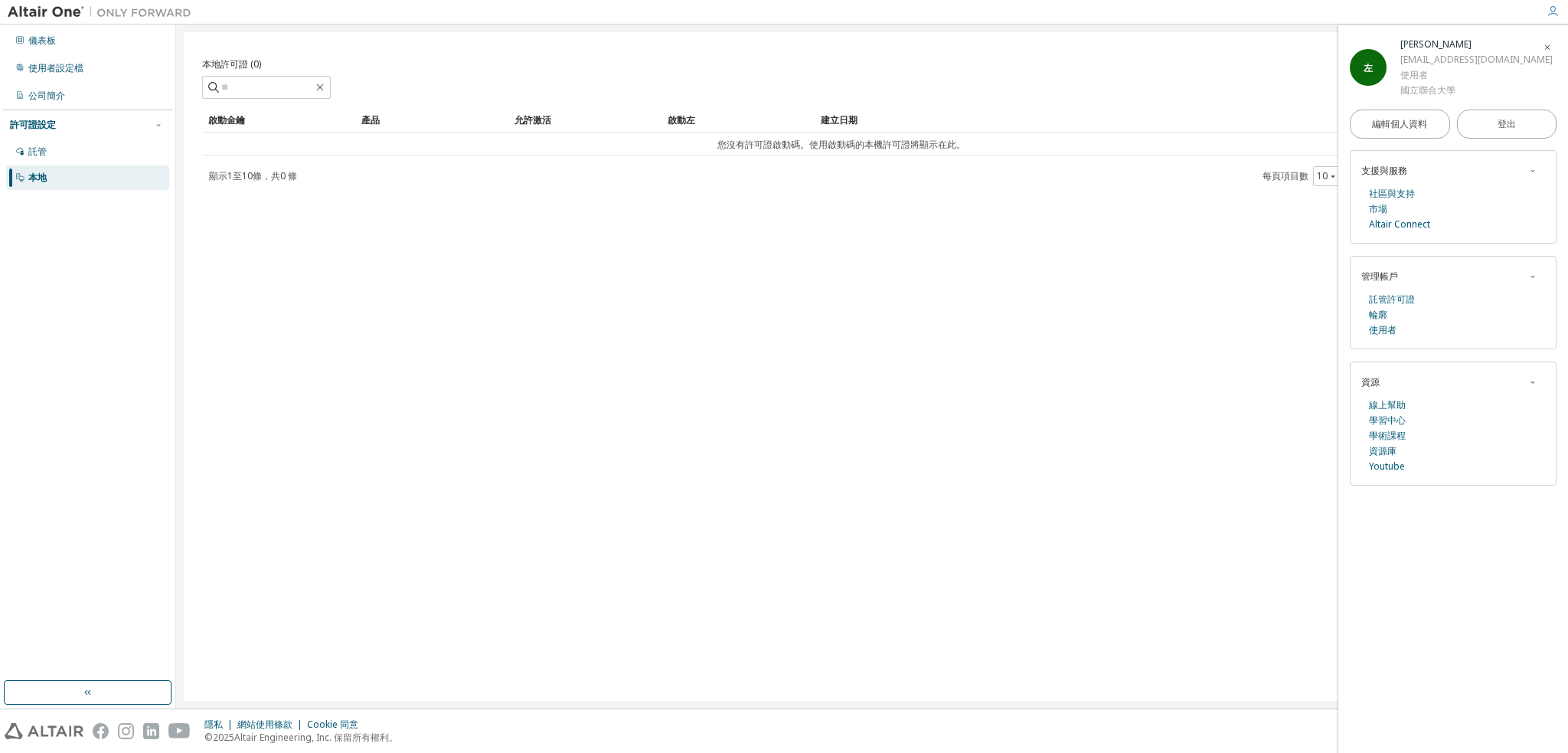
click at [1419, 37] on div "林思偉" at bounding box center [1476, 45] width 152 height 15
click at [1427, 48] on div "林思偉 U1221138@o365.nuu.edu.tw 使用者 國立聯合大學" at bounding box center [1476, 67] width 152 height 61
click at [1425, 48] on font "林思偉" at bounding box center [1436, 44] width 71 height 13
click at [52, 148] on div "託管" at bounding box center [87, 151] width 163 height 25
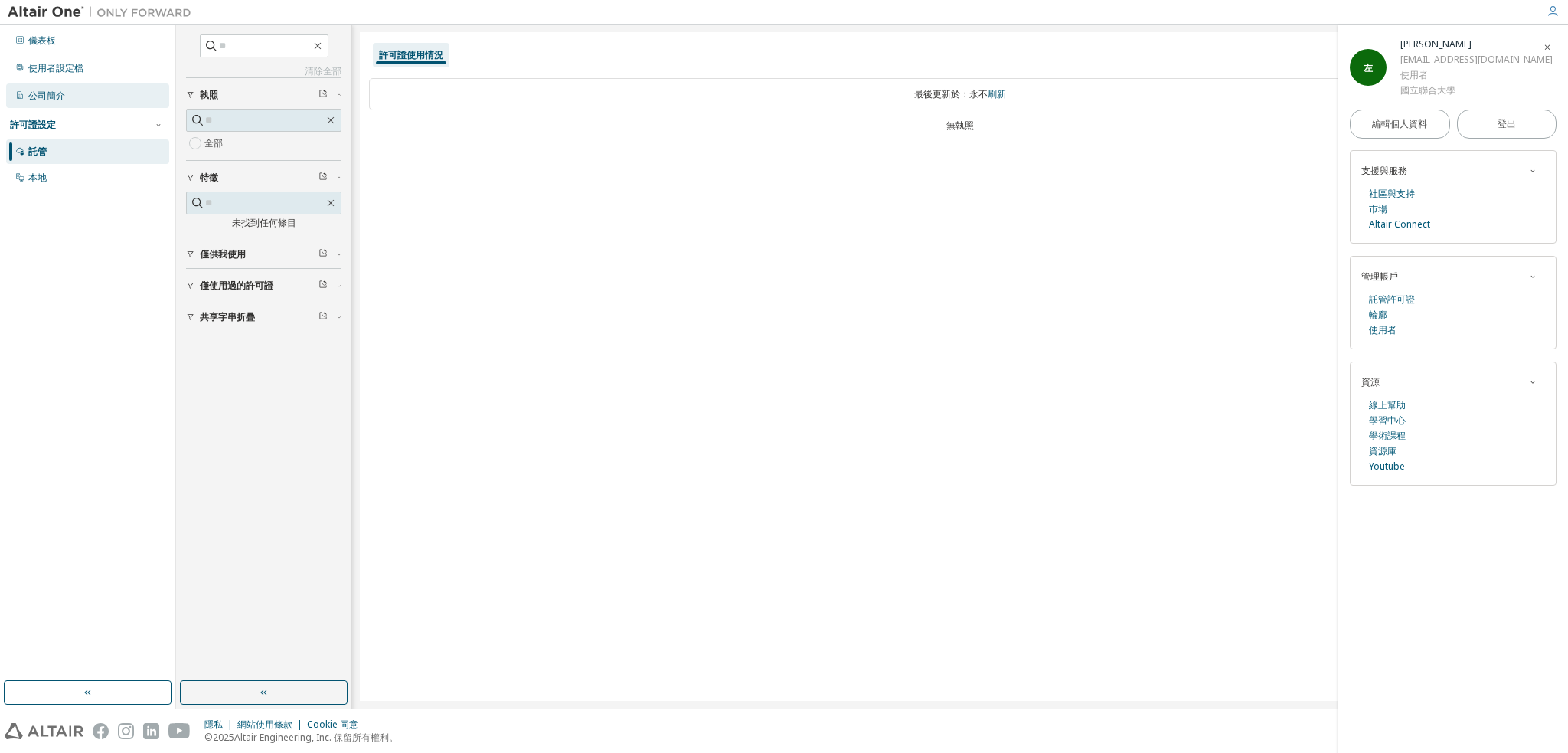
click at [76, 103] on div "公司簡介" at bounding box center [87, 96] width 163 height 25
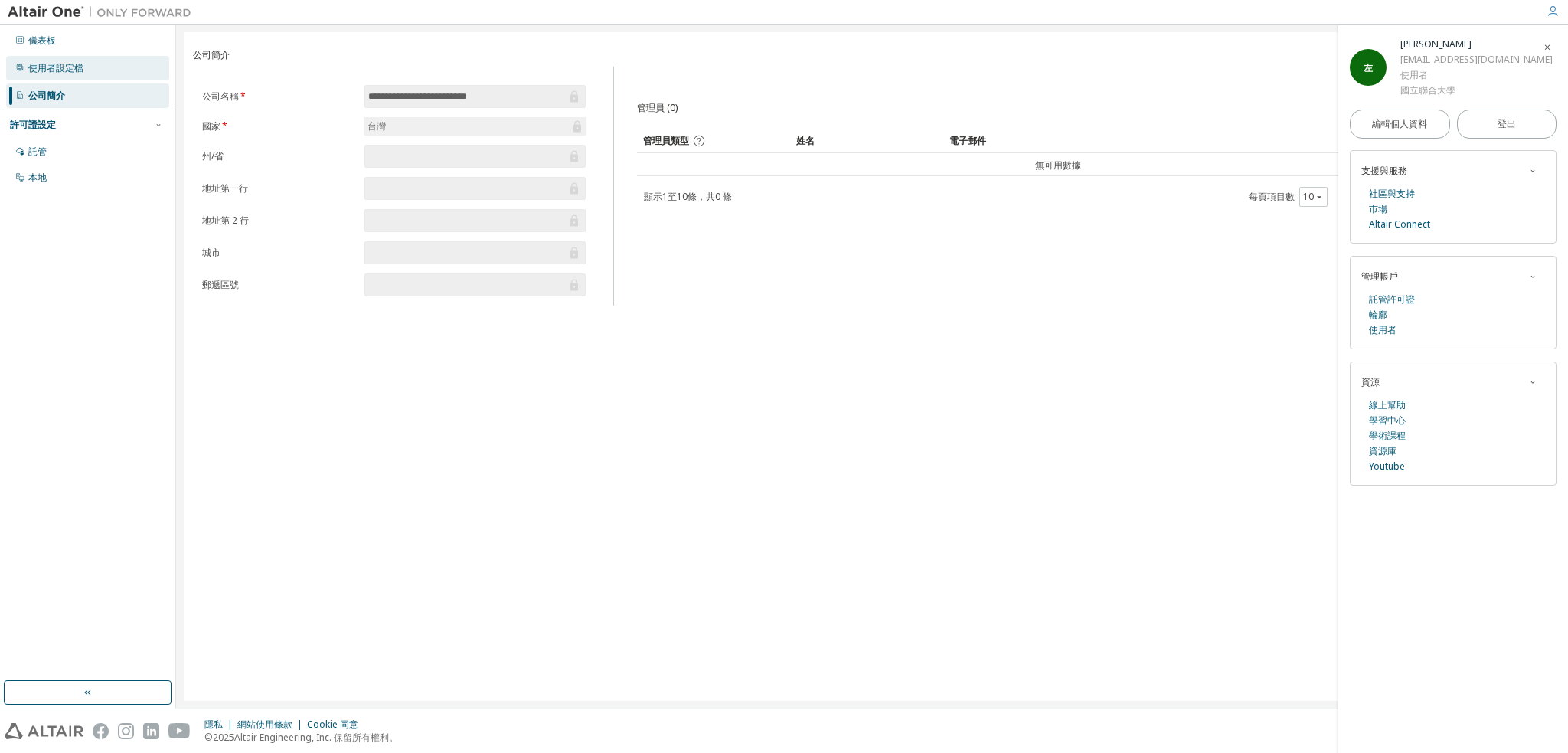
click at [83, 67] on div "使用者設定檔" at bounding box center [87, 68] width 163 height 25
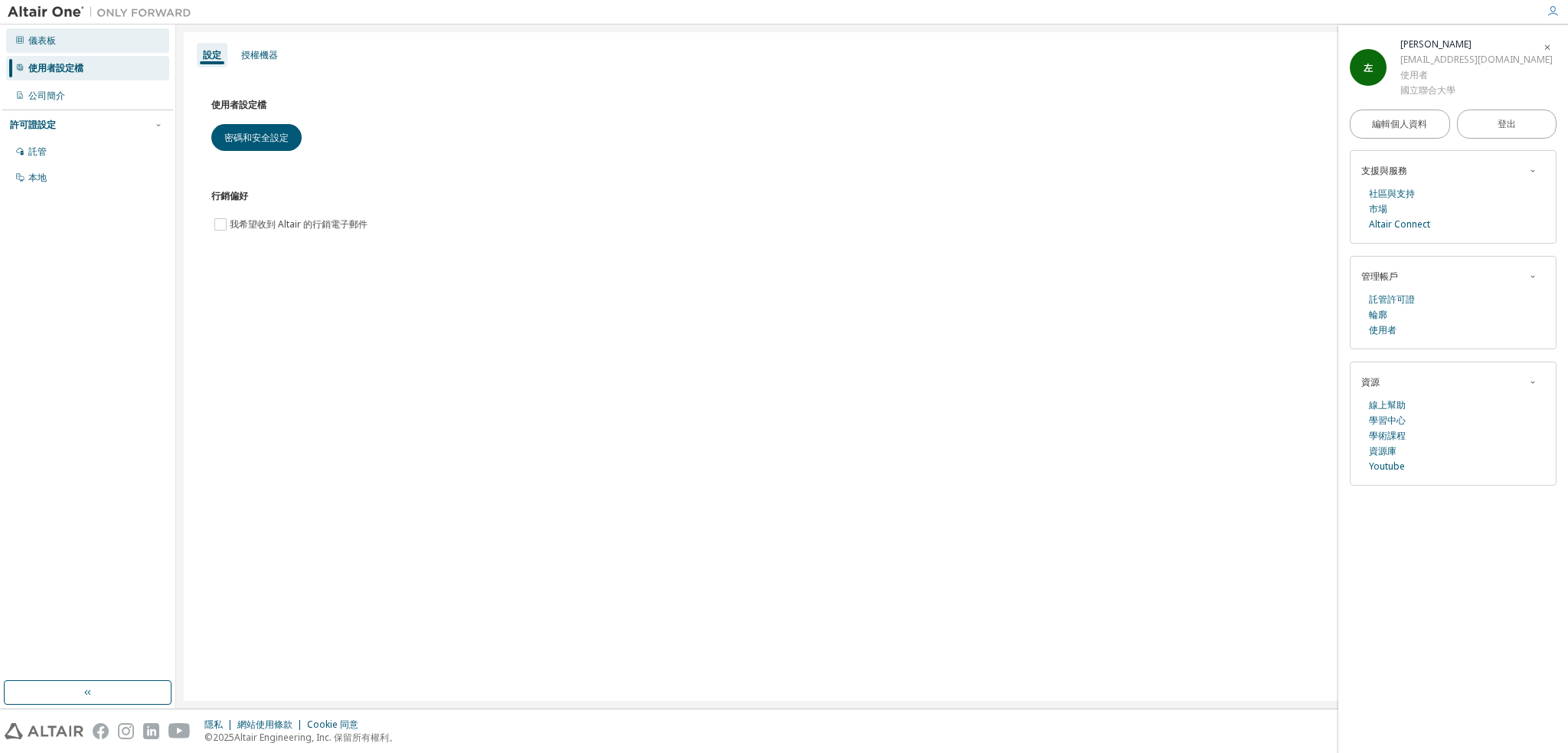
click at [86, 52] on div "儀表板" at bounding box center [87, 41] width 163 height 25
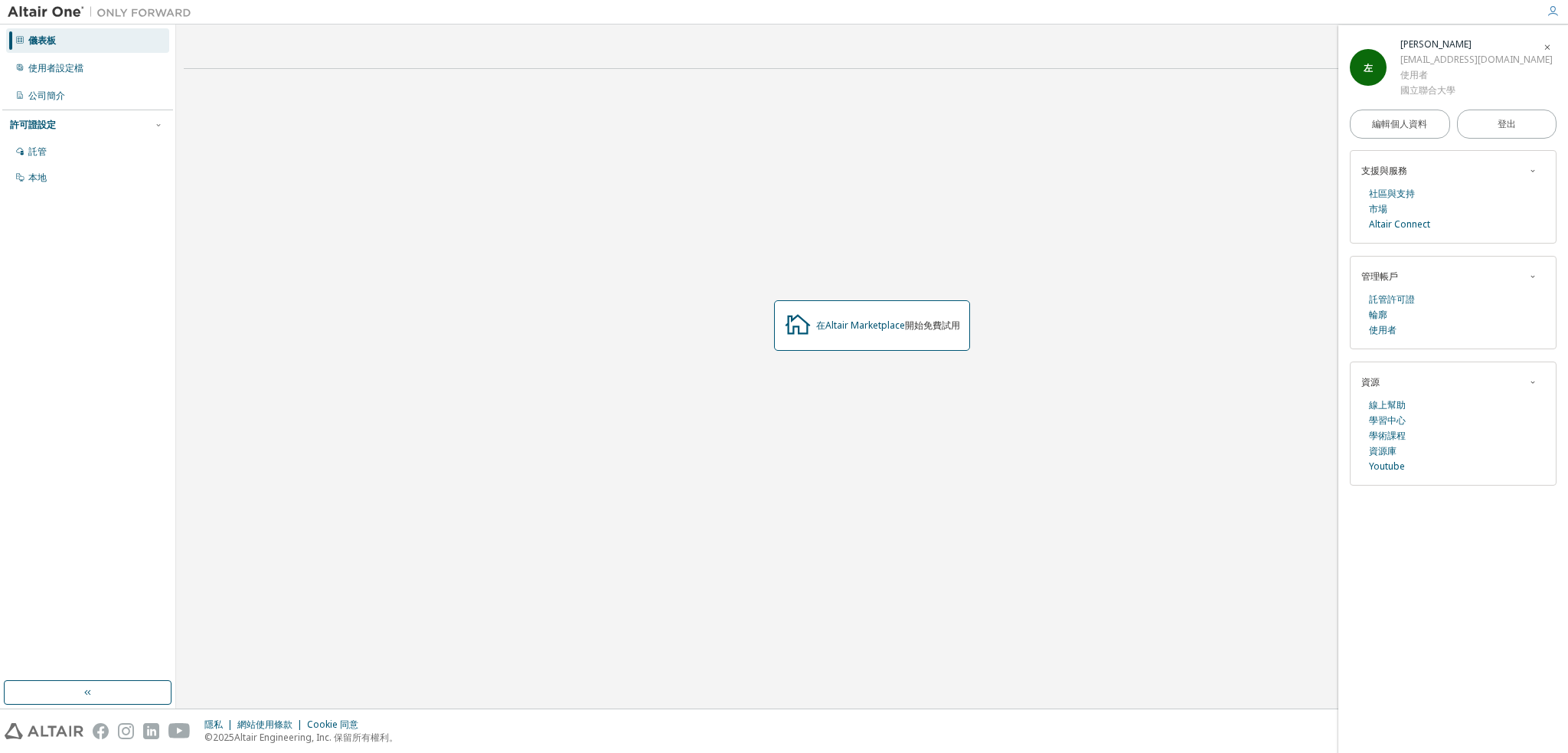
click at [1433, 90] on font "國立聯合大學" at bounding box center [1427, 90] width 55 height 13
click at [1393, 82] on div "左 林思偉 U1221138@o365.nuu.edu.tw 使用者 國立聯合大學" at bounding box center [1453, 67] width 207 height 61
click at [1377, 66] on div "左" at bounding box center [1368, 67] width 37 height 37
click at [1380, 66] on div "左" at bounding box center [1368, 67] width 37 height 37
click at [1421, 123] on font "編輯個人資料" at bounding box center [1399, 124] width 55 height 13
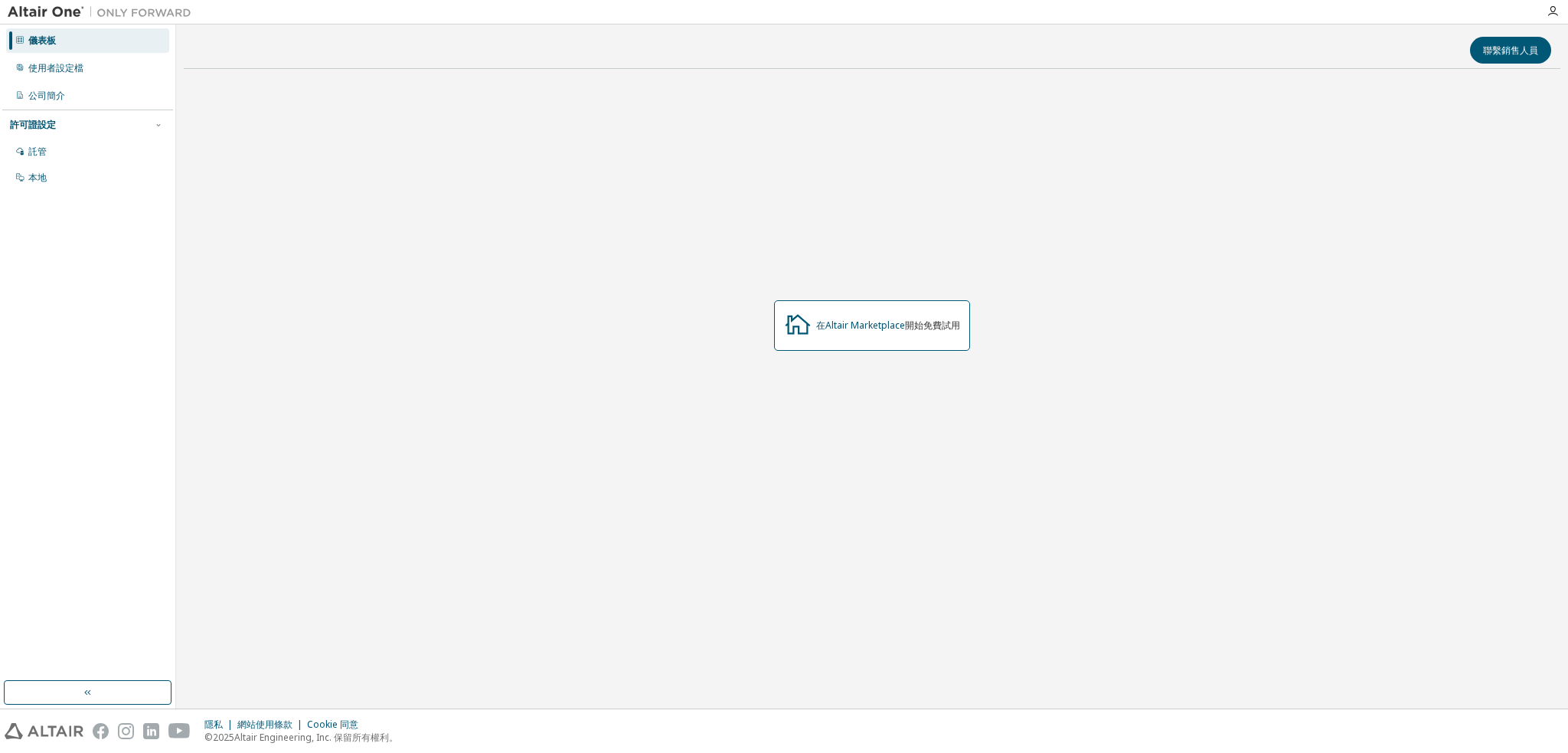
click at [86, 42] on div "儀表板" at bounding box center [87, 41] width 163 height 25
click at [820, 348] on div "在Altair Marketplace 開始免費試用" at bounding box center [872, 325] width 196 height 50
click at [834, 337] on div "在Altair Marketplace 開始免費試用" at bounding box center [872, 325] width 196 height 50
click at [955, 336] on div "在Altair Marketplace 開始免費試用" at bounding box center [872, 325] width 196 height 50
click at [957, 330] on font "開始免費試用" at bounding box center [932, 325] width 55 height 13
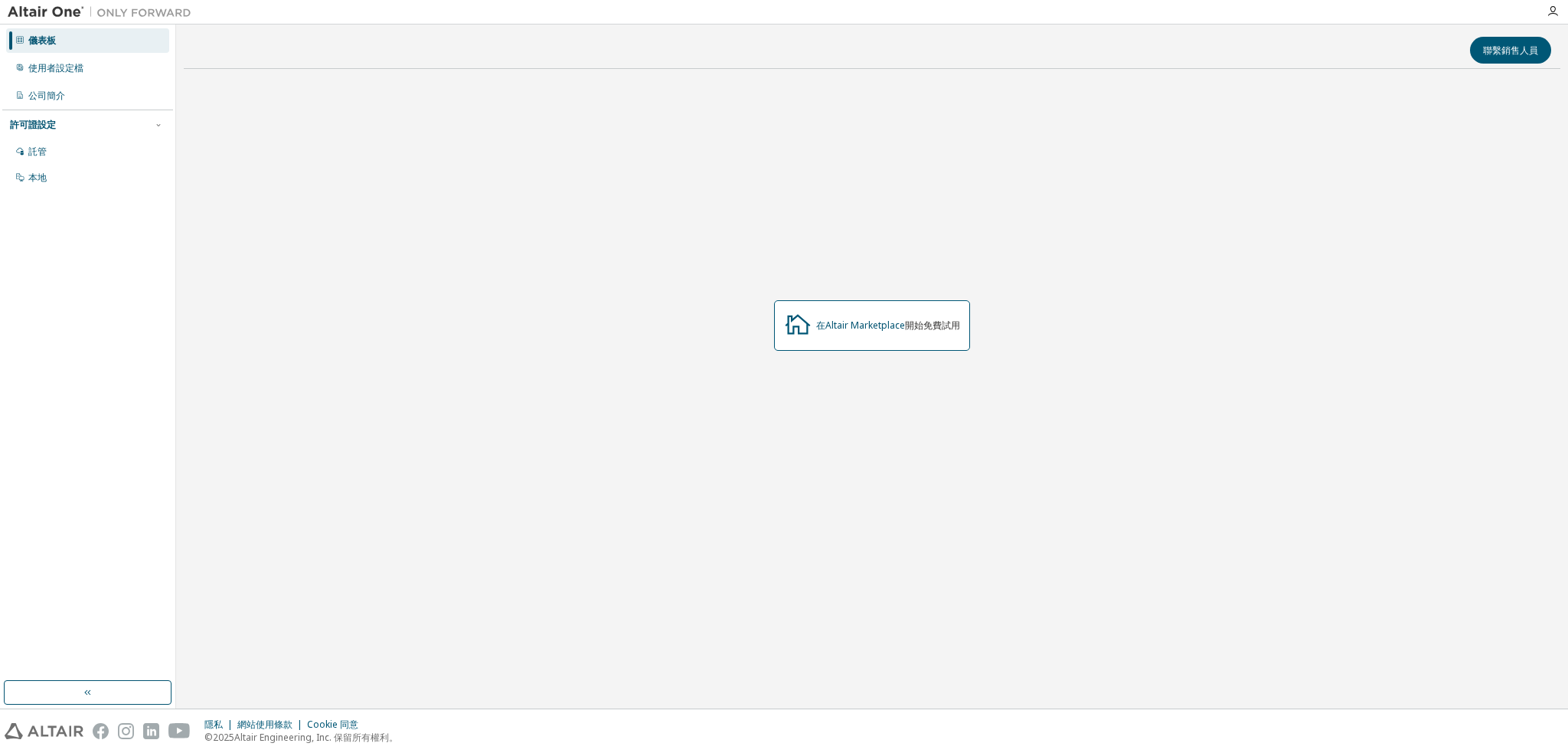
drag, startPoint x: 955, startPoint y: 327, endPoint x: 943, endPoint y: 325, distance: 12.2
click at [947, 327] on font "開始免費試用" at bounding box center [932, 325] width 55 height 13
click at [64, 65] on font "使用者設定檔" at bounding box center [56, 67] width 55 height 13
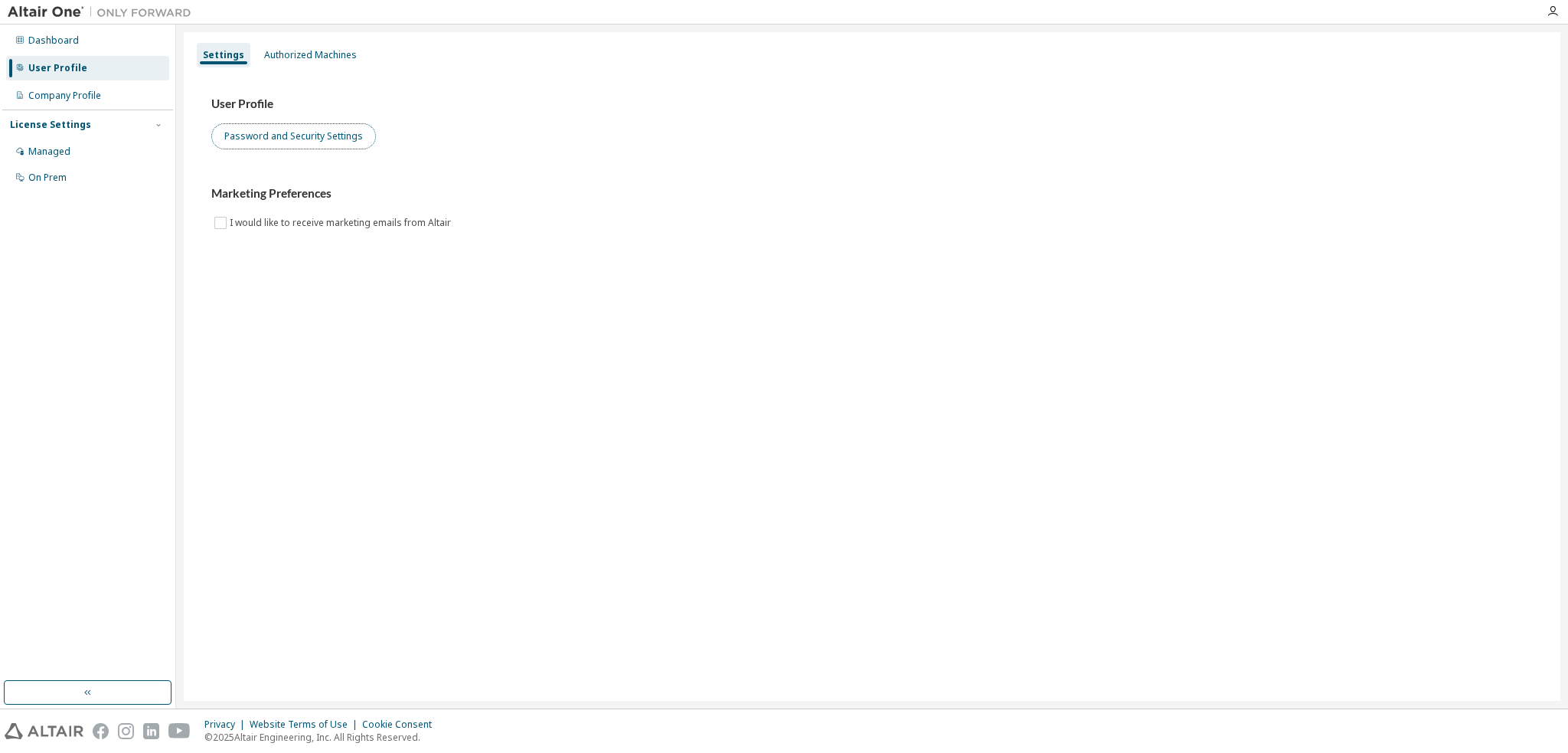
click at [303, 140] on button "Password and Security Settings" at bounding box center [293, 137] width 164 height 26
